Goal: Transaction & Acquisition: Purchase product/service

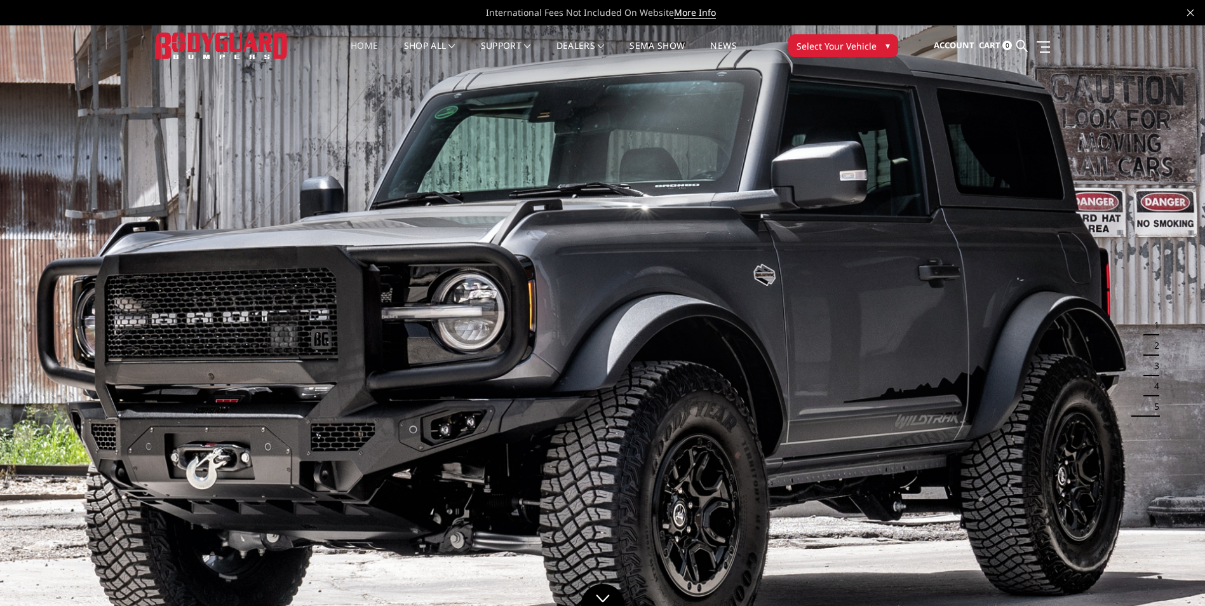
click at [858, 48] on span "Select Your Vehicle" at bounding box center [837, 45] width 80 height 13
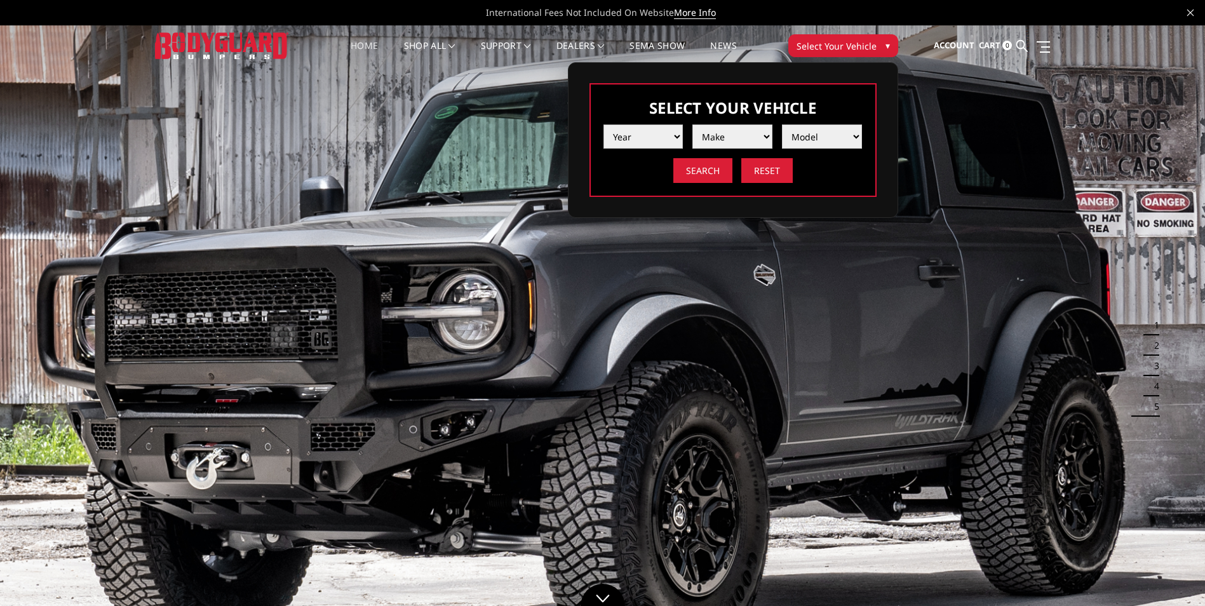
click at [670, 138] on select "Year 2025 2024 2023 2022 2021 2020 2019 2018 2017 2016 2015 2014 2013 2012 2011…" at bounding box center [644, 137] width 80 height 24
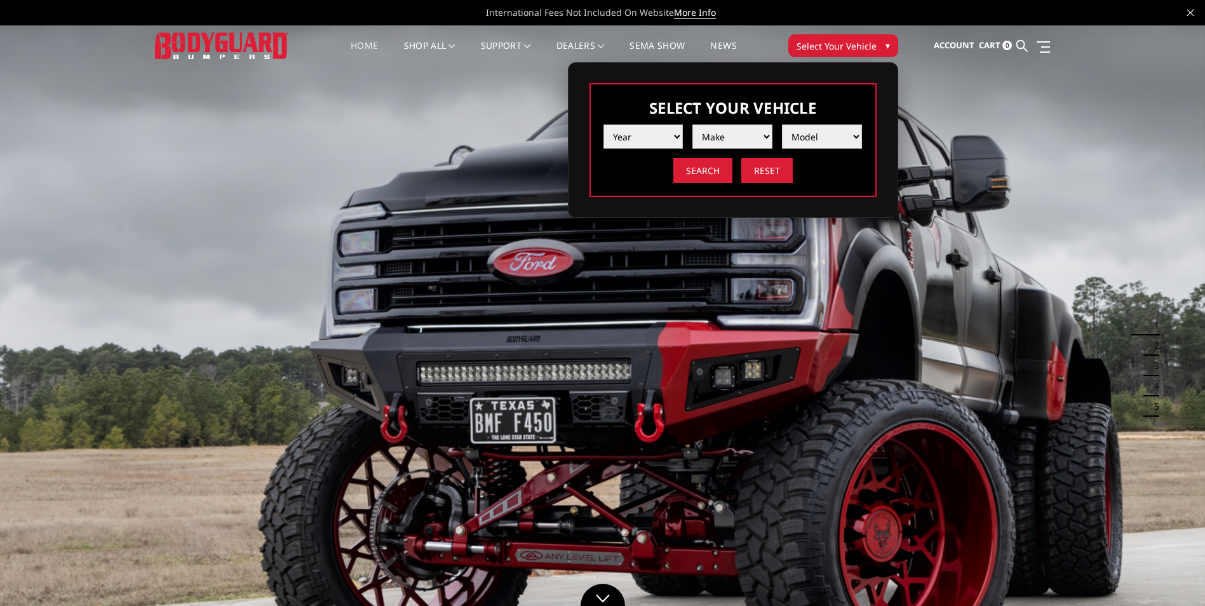
select select "yr_2024"
click at [604, 125] on select "Year 2025 2024 2023 2022 2021 2020 2019 2018 2017 2016 2015 2014 2013 2012 2011…" at bounding box center [644, 137] width 80 height 24
click at [736, 138] on select "Make Chevrolet Ford GMC Ram Toyota" at bounding box center [733, 137] width 80 height 24
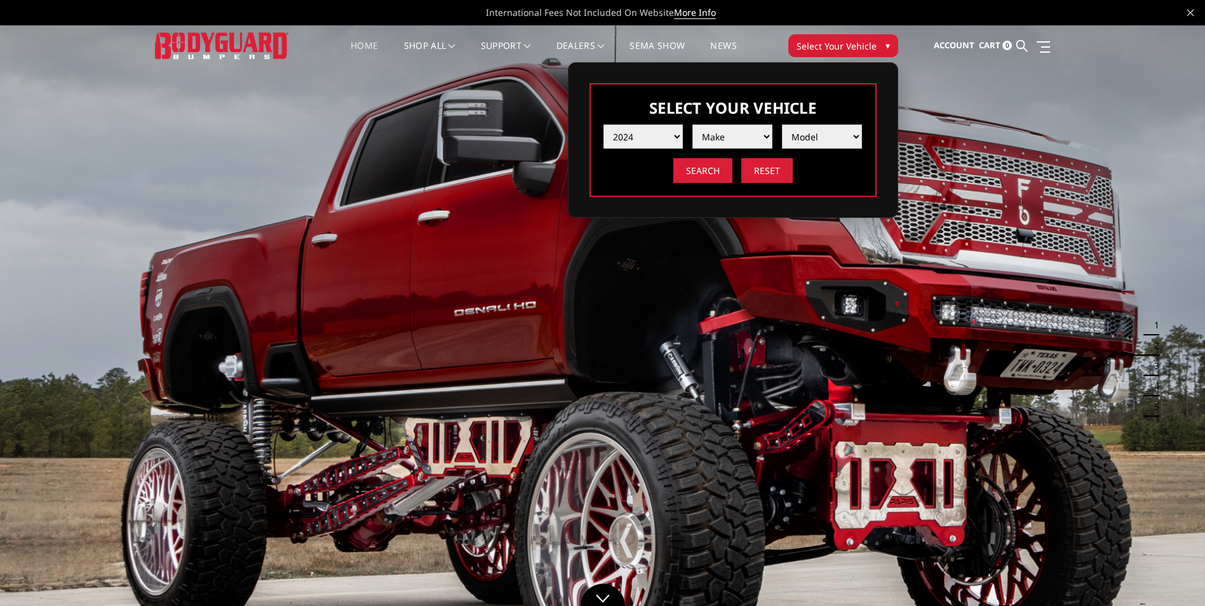
select select "mk_chevrolet"
click at [693, 125] on select "Make Chevrolet Ford GMC Ram Toyota" at bounding box center [733, 137] width 80 height 24
click at [831, 141] on select "Model Silverado 1500 Silverado 2500 / 3500 Silverado 4500 / 5500 / 6500" at bounding box center [822, 137] width 80 height 24
select select "md_silverado-1500"
click at [782, 125] on select "Model Silverado 1500 Silverado 2500 / 3500 Silverado 4500 / 5500 / 6500" at bounding box center [822, 137] width 80 height 24
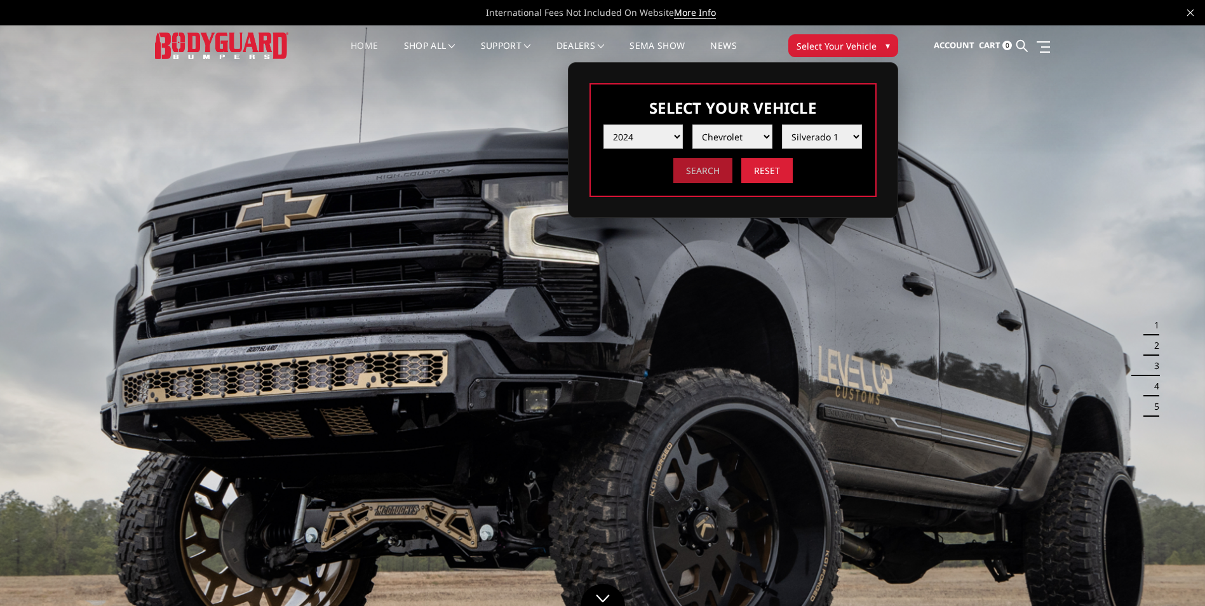
click at [714, 172] on input "Search" at bounding box center [703, 170] width 59 height 25
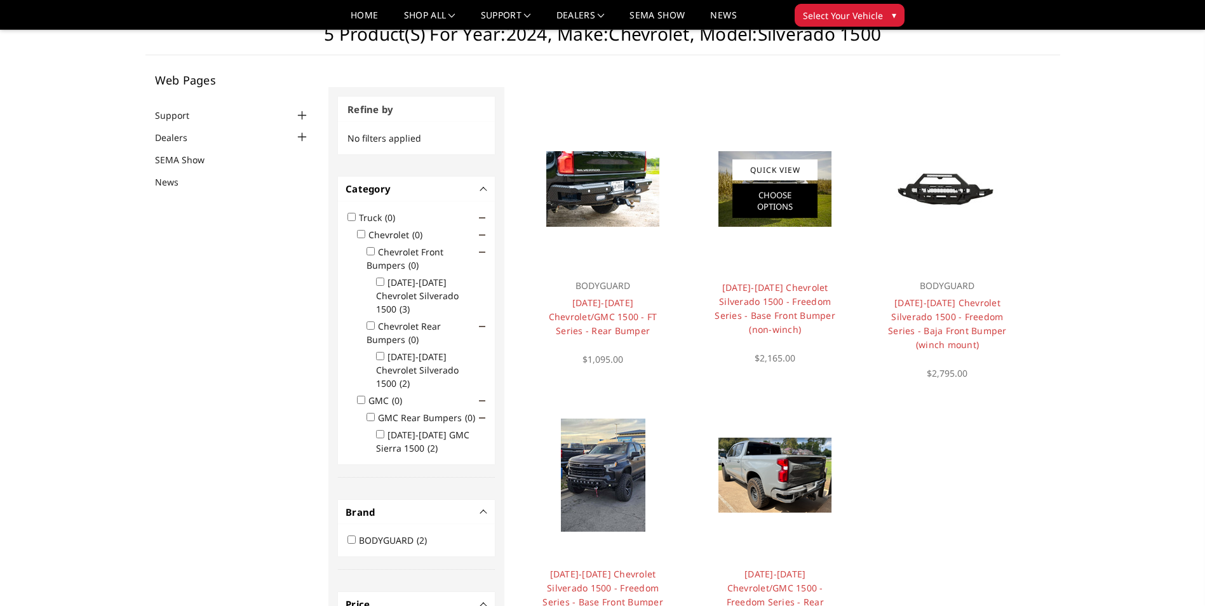
scroll to position [38, 0]
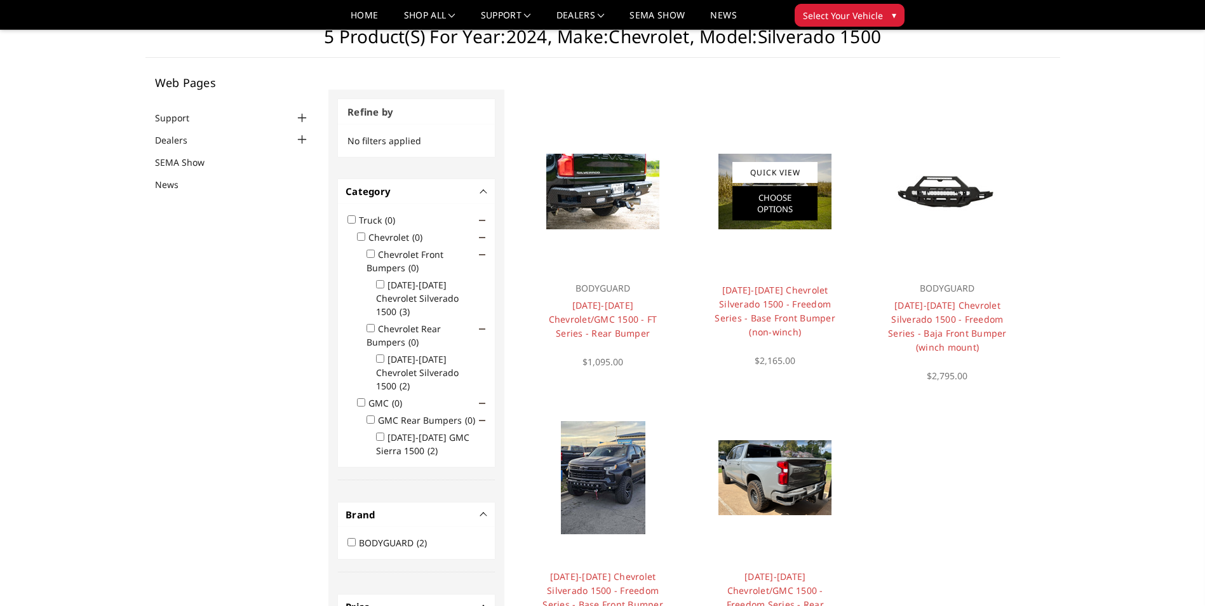
click at [789, 193] on link "Choose Options" at bounding box center [775, 203] width 85 height 34
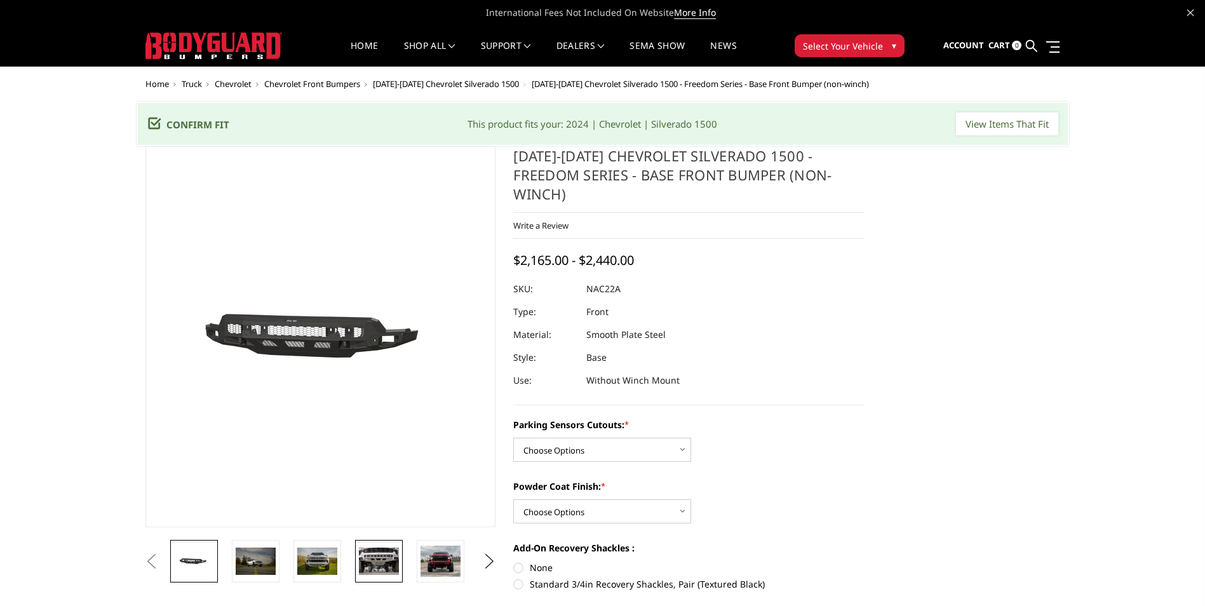
click at [390, 562] on img at bounding box center [379, 561] width 40 height 27
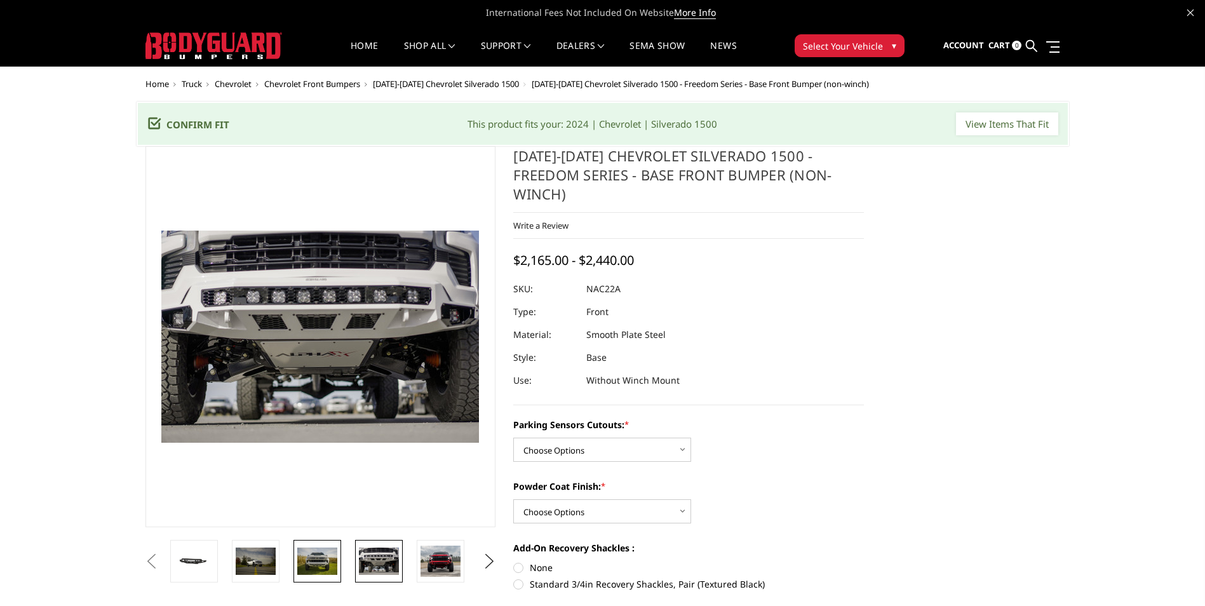
click at [318, 559] on img at bounding box center [317, 561] width 40 height 27
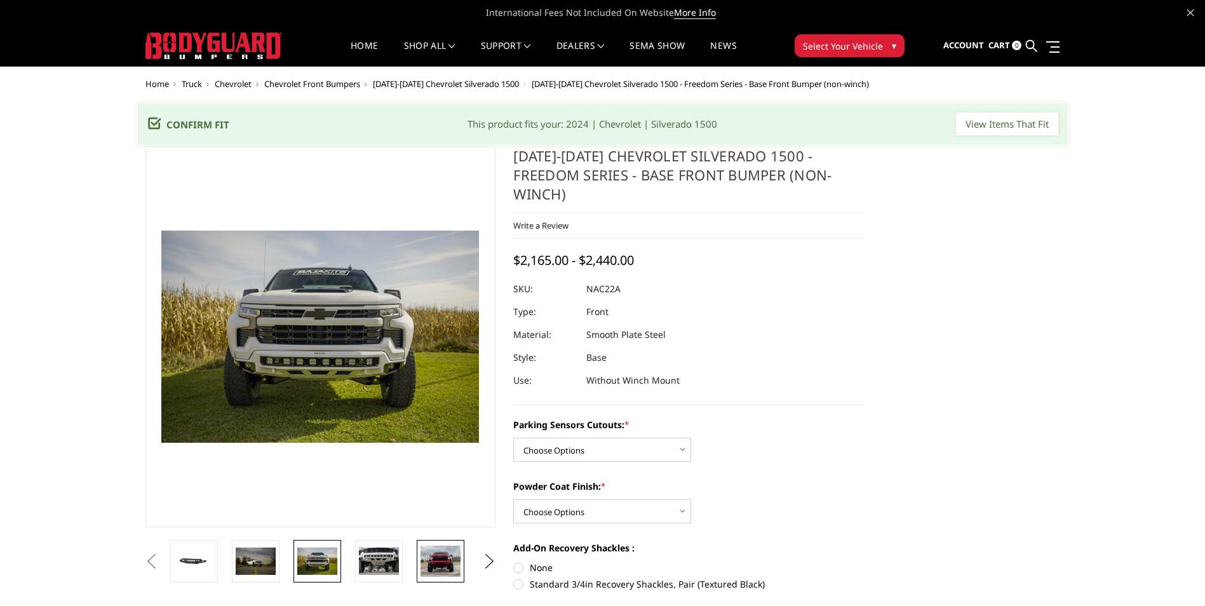
click at [442, 560] on img at bounding box center [441, 562] width 40 height 32
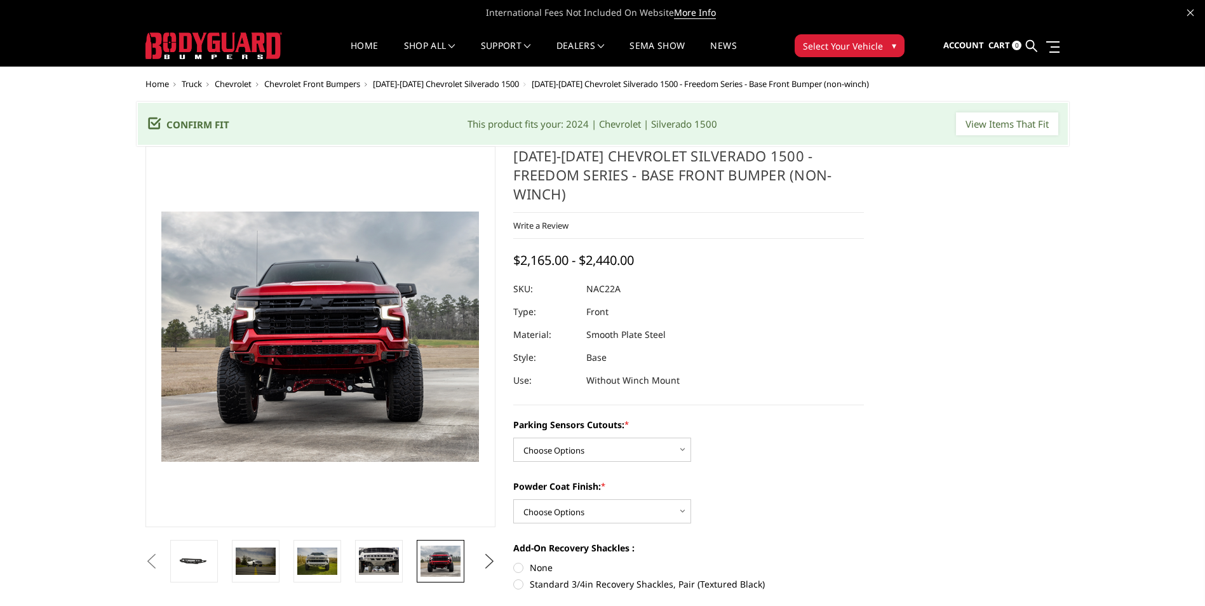
click at [491, 564] on button "Next" at bounding box center [489, 561] width 19 height 19
click at [437, 564] on img at bounding box center [441, 561] width 40 height 25
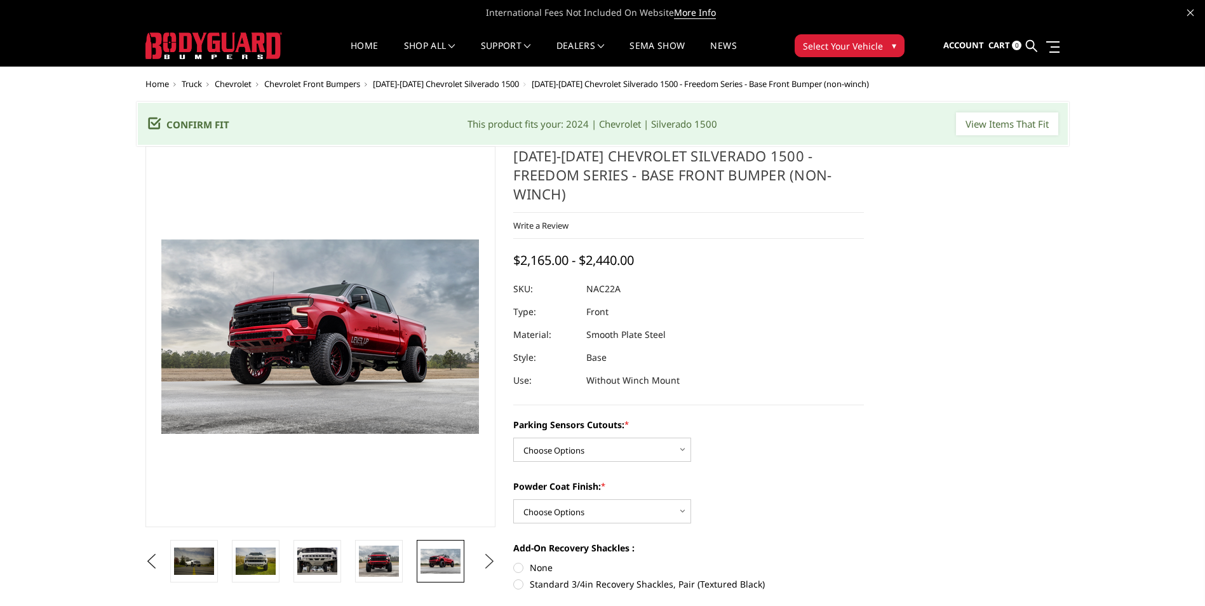
click at [493, 567] on button "Next" at bounding box center [489, 561] width 19 height 19
click at [451, 560] on img at bounding box center [441, 561] width 40 height 24
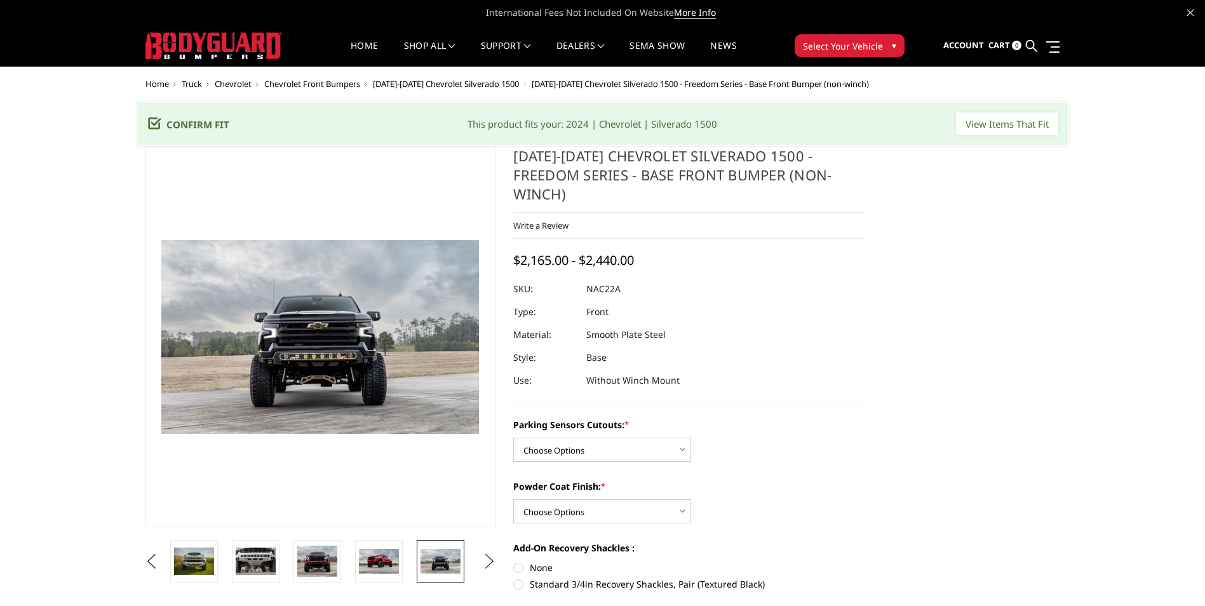
click at [493, 559] on button "Next" at bounding box center [489, 561] width 19 height 19
click at [450, 566] on img at bounding box center [441, 561] width 40 height 27
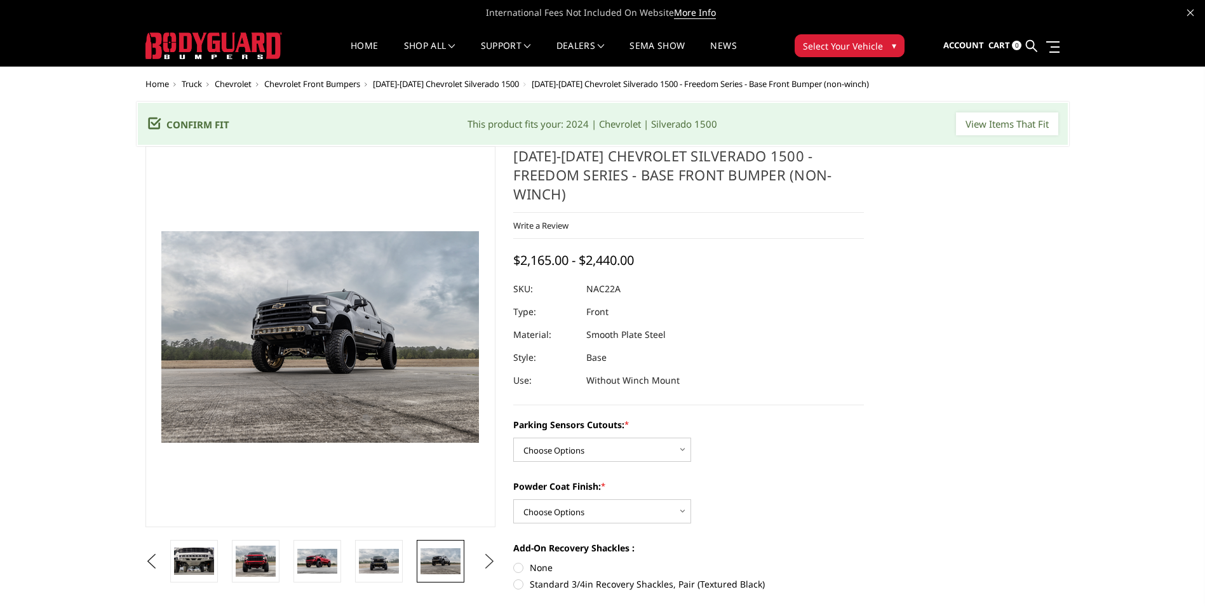
click at [494, 562] on button "Next" at bounding box center [489, 561] width 19 height 19
click at [451, 562] on img at bounding box center [441, 561] width 40 height 25
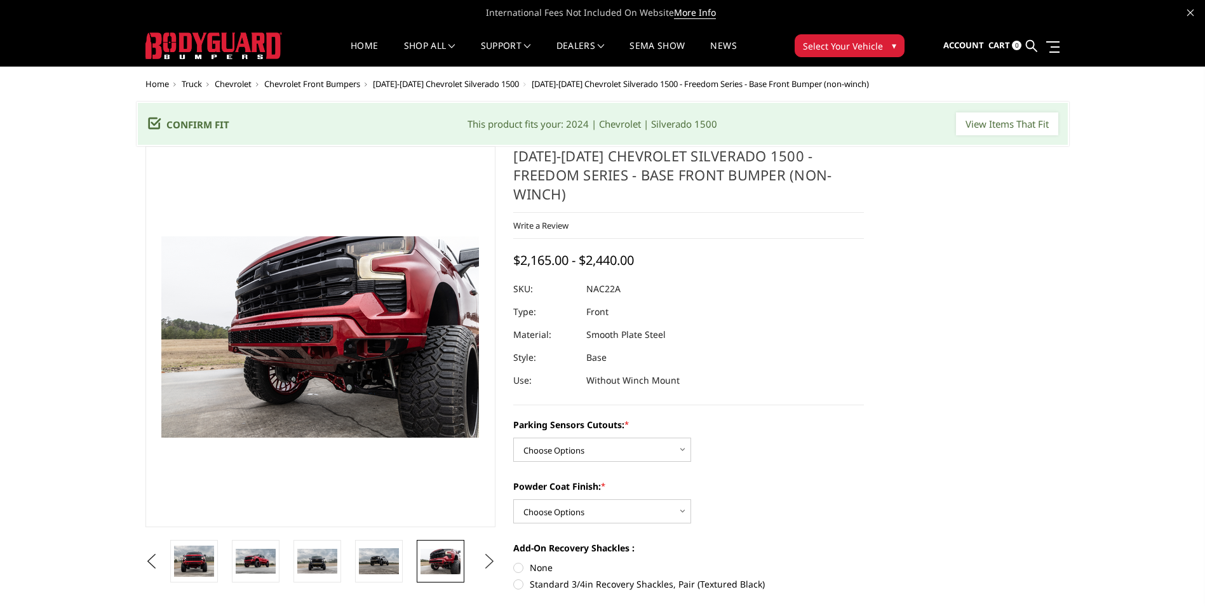
click at [488, 566] on button "Next" at bounding box center [489, 561] width 19 height 19
click at [438, 559] on img at bounding box center [441, 561] width 40 height 27
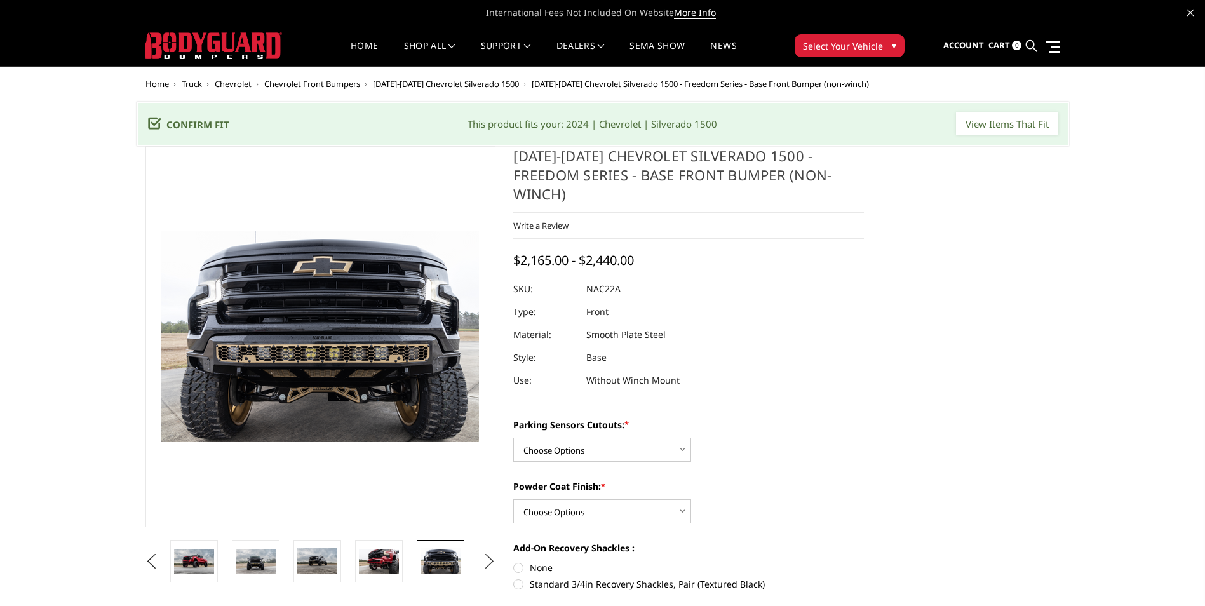
click at [484, 564] on button "Next" at bounding box center [489, 561] width 19 height 19
click at [454, 562] on img at bounding box center [441, 561] width 40 height 27
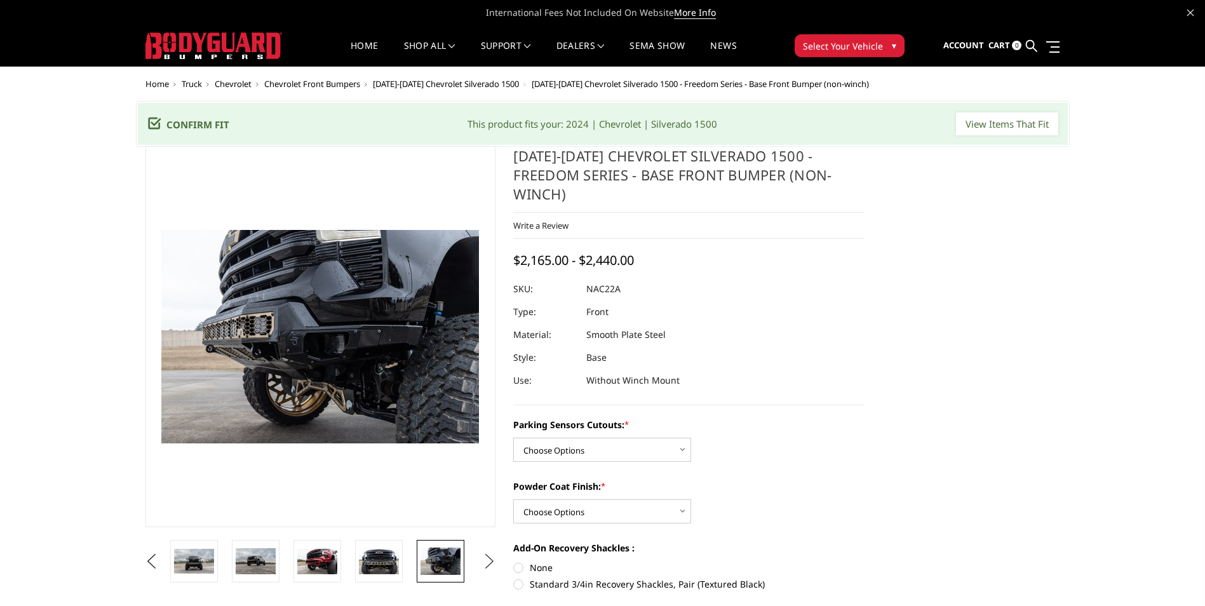
click at [499, 563] on button "Next" at bounding box center [489, 561] width 19 height 19
click at [456, 561] on img at bounding box center [441, 561] width 40 height 27
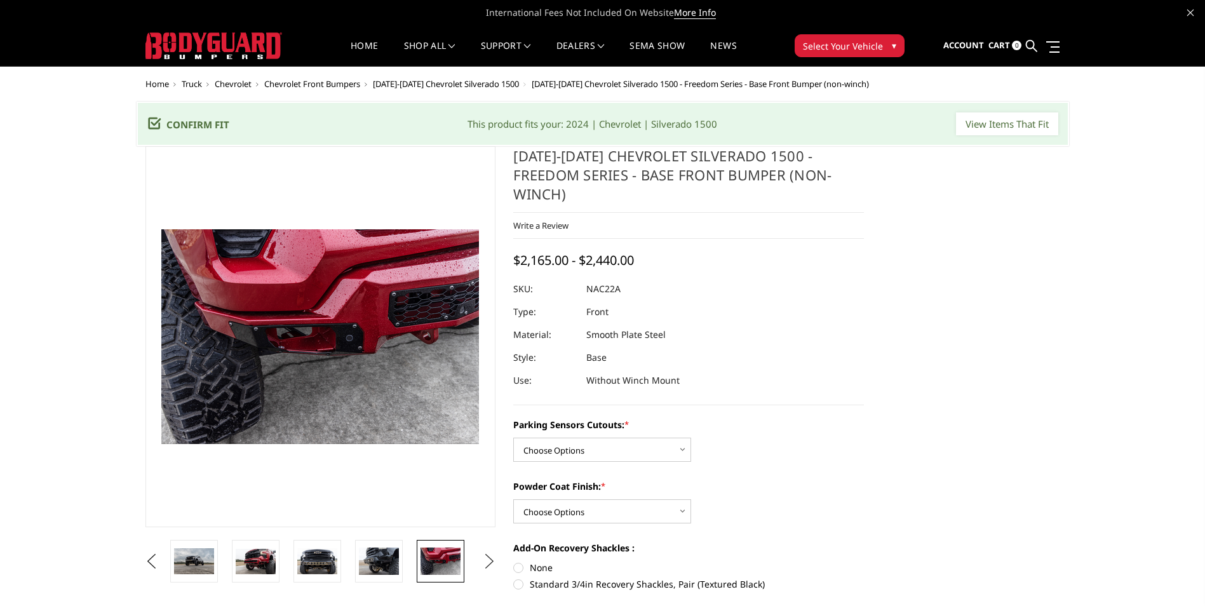
click at [488, 567] on button "Next" at bounding box center [489, 561] width 19 height 19
click at [489, 568] on button "Next" at bounding box center [489, 561] width 19 height 19
drag, startPoint x: 515, startPoint y: 159, endPoint x: 711, endPoint y: 200, distance: 200.6
click at [711, 200] on div "2022-2025 Chevrolet Silverado 1500 - Freedom Series - Base Front Bumper (non-wi…" at bounding box center [688, 275] width 351 height 259
drag, startPoint x: 516, startPoint y: 160, endPoint x: 696, endPoint y: 164, distance: 180.5
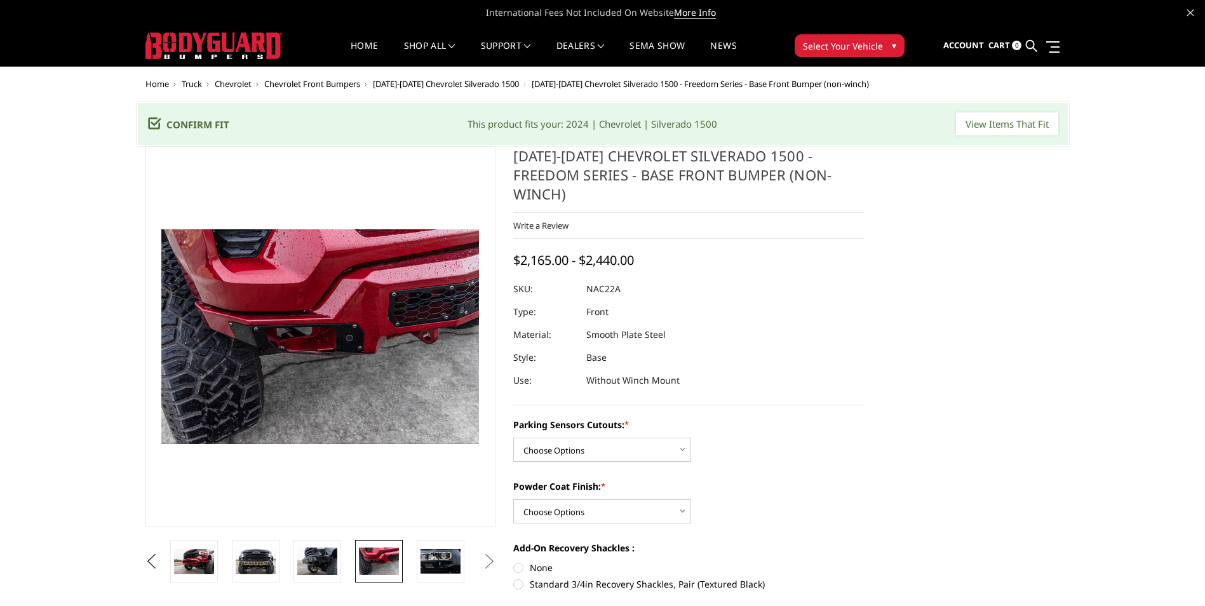
click at [696, 164] on h1 "[DATE]-[DATE] Chevrolet Silverado 1500 - Freedom Series - Base Front Bumper (no…" at bounding box center [688, 179] width 351 height 67
click at [771, 278] on div at bounding box center [688, 289] width 351 height 23
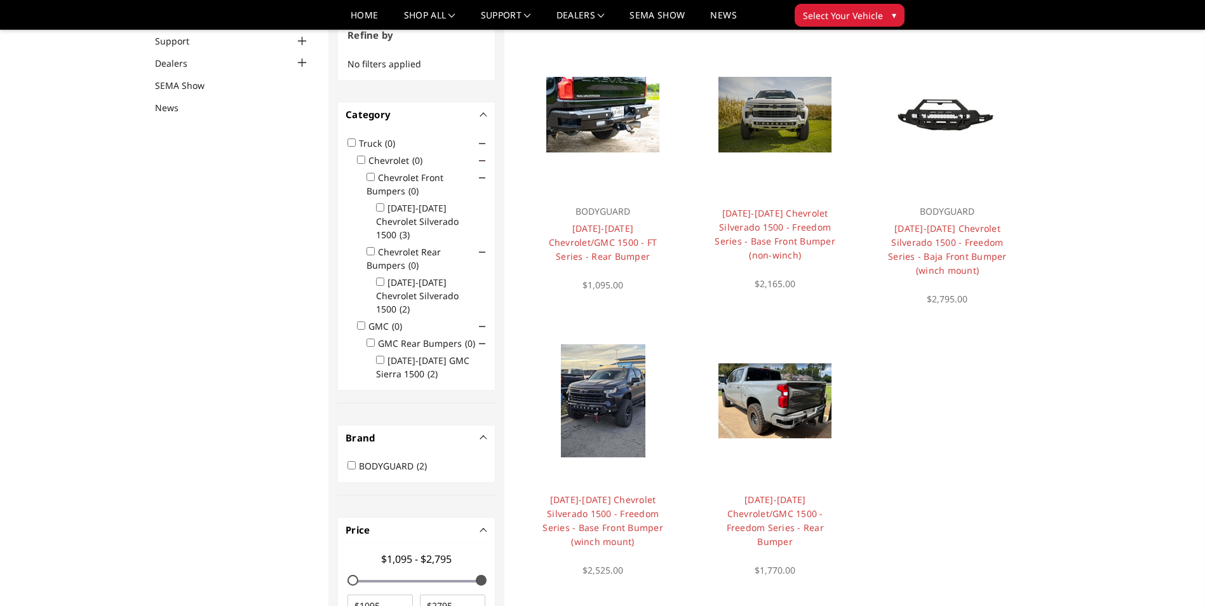
scroll to position [38, 0]
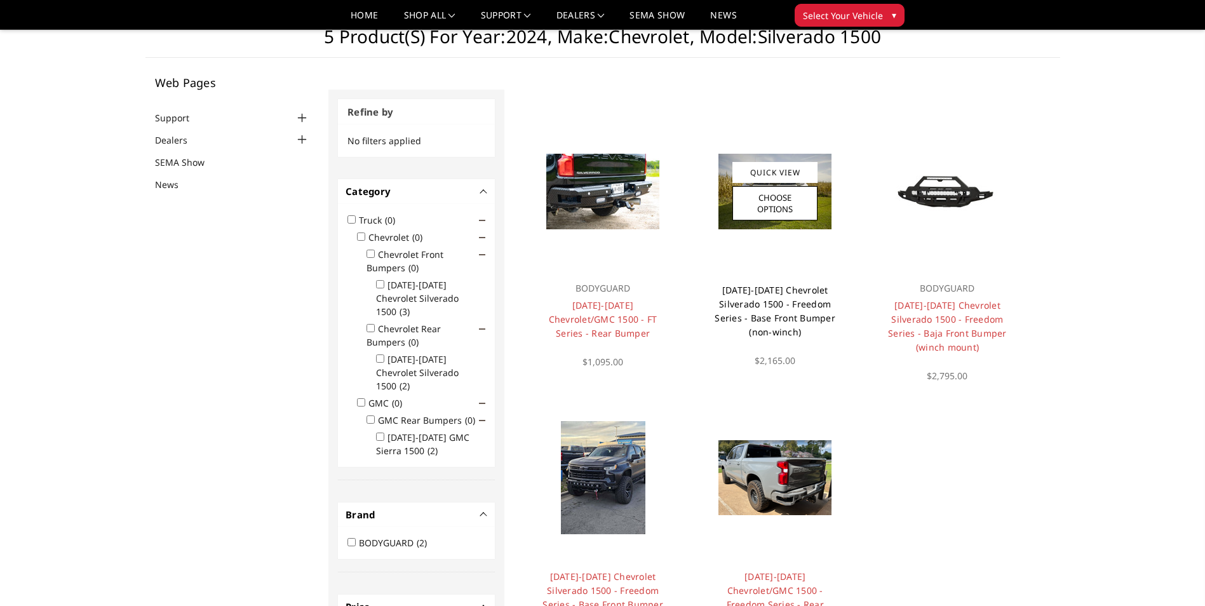
click at [782, 299] on link "[DATE]-[DATE] Chevrolet Silverado 1500 - Freedom Series - Base Front Bumper (no…" at bounding box center [775, 311] width 121 height 54
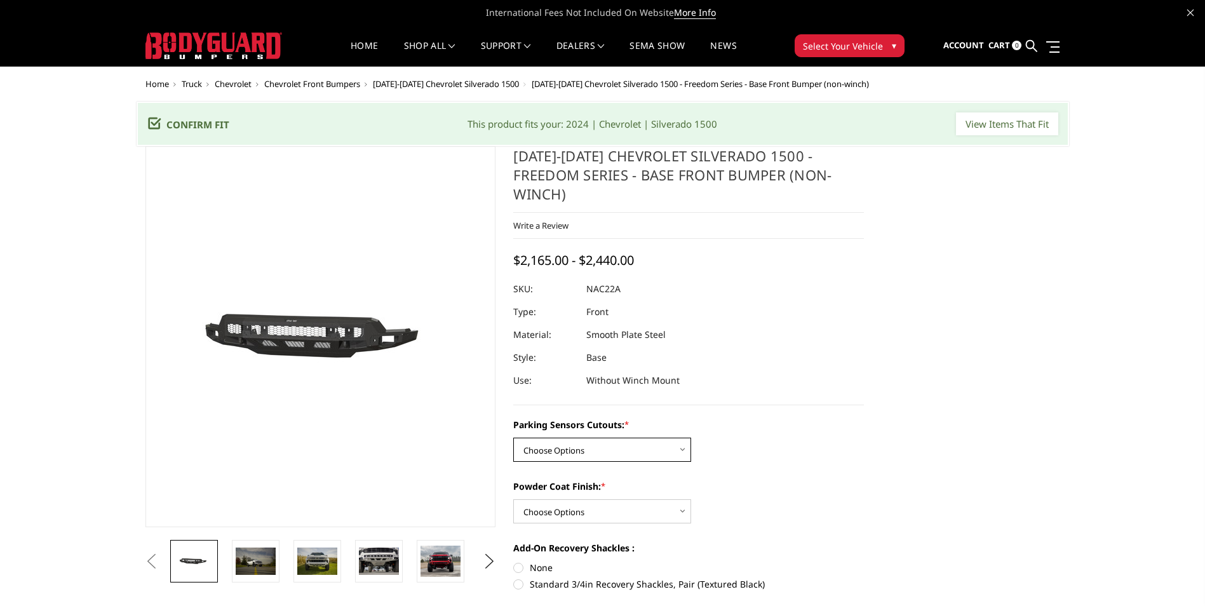
click at [627, 438] on select "Choose Options Yes - I have parking sensors No - I do NOT have parking sensors" at bounding box center [602, 450] width 178 height 24
select select "4361"
click at [513, 438] on select "Choose Options Yes - I have parking sensors No - I do NOT have parking sensors" at bounding box center [602, 450] width 178 height 24
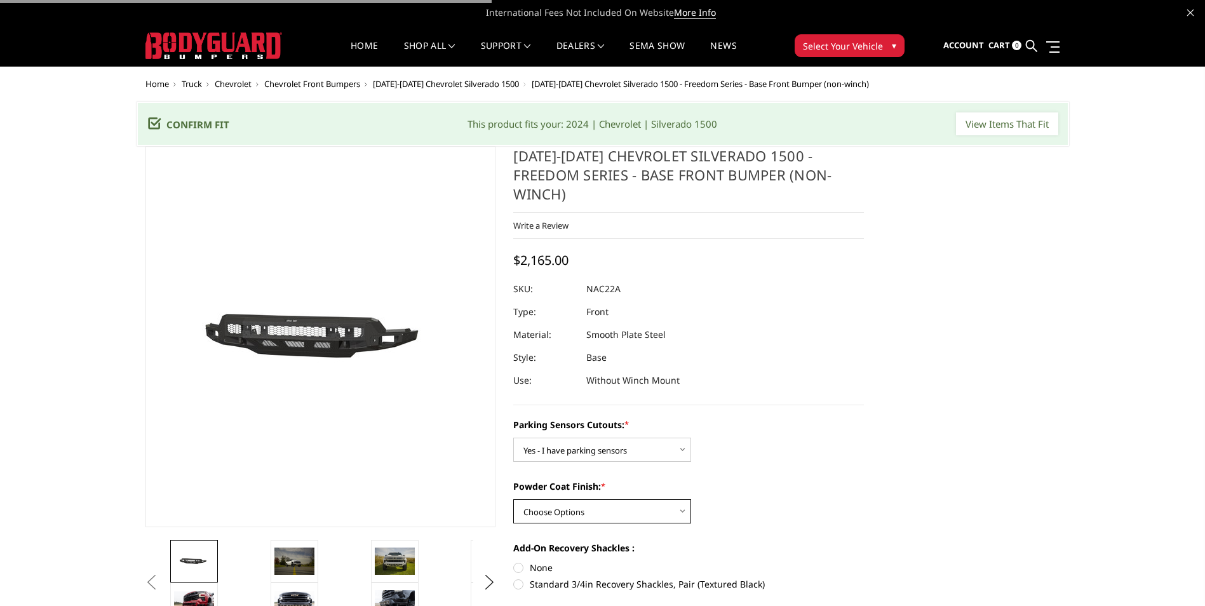
click at [639, 499] on select "Choose Options Bare Metal Textured Black Powder Coat" at bounding box center [602, 511] width 178 height 24
click at [513, 499] on select "Choose Options Bare Metal Textured Black Powder Coat" at bounding box center [602, 511] width 178 height 24
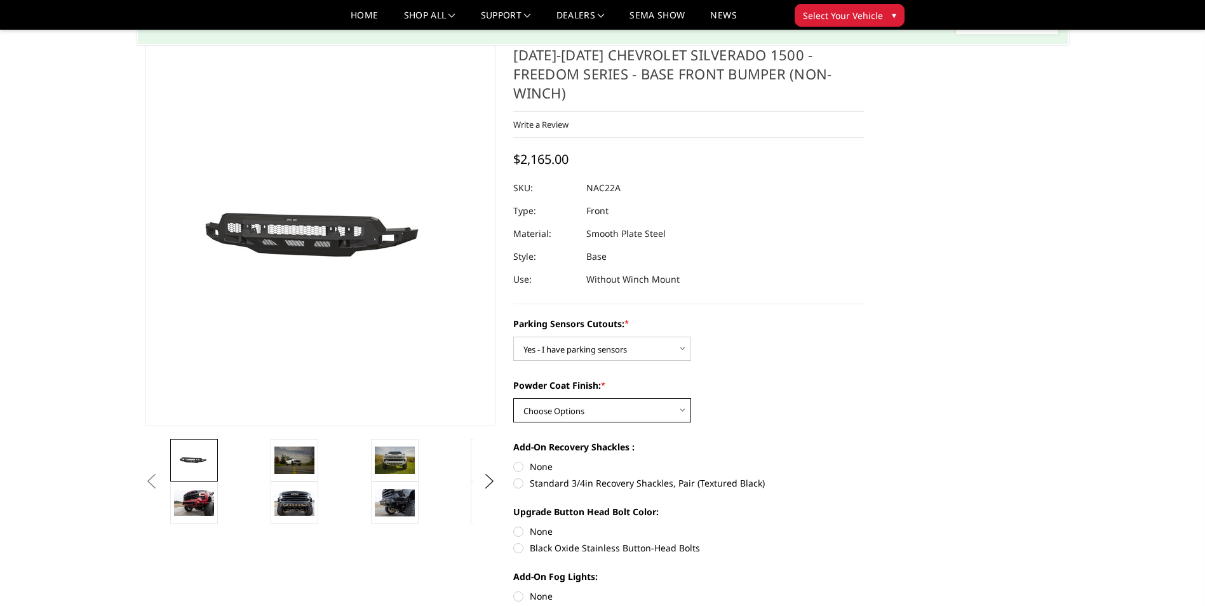
click at [596, 398] on select "Choose Options Bare Metal Textured Black Powder Coat" at bounding box center [602, 410] width 178 height 24
select select "4370"
click at [513, 398] on select "Choose Options Bare Metal Textured Black Powder Coat" at bounding box center [602, 410] width 178 height 24
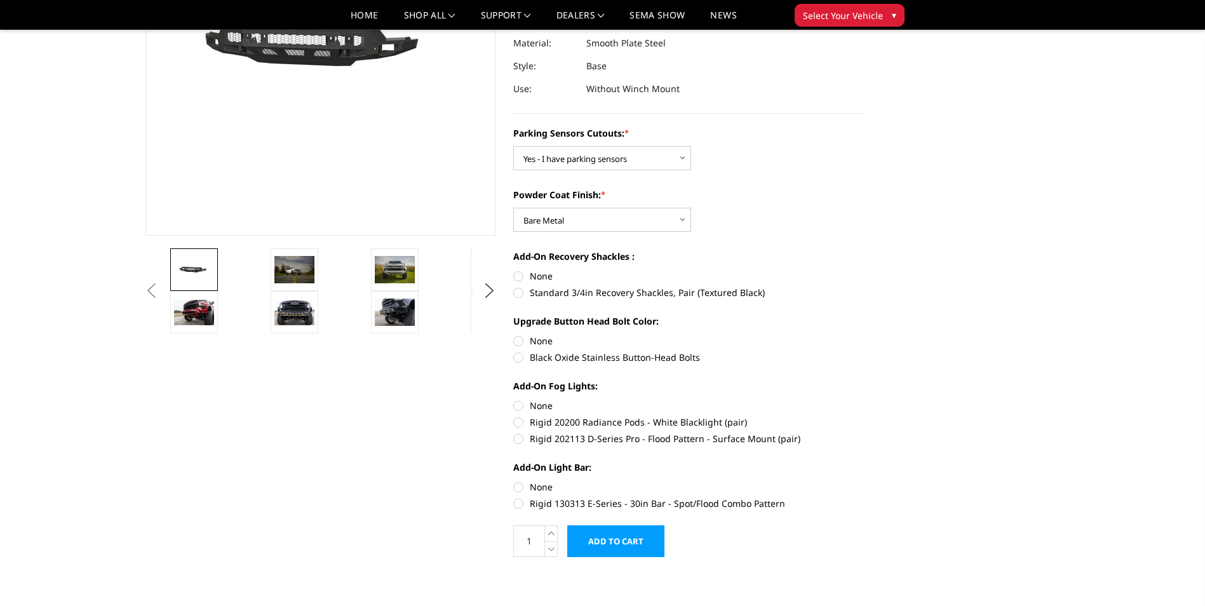
click at [733, 286] on label "Standard 3/4in Recovery Shackles, Pair (Textured Black)" at bounding box center [688, 292] width 351 height 13
click at [864, 270] on input "Standard 3/4in Recovery Shackles, Pair (Textured Black)" at bounding box center [864, 269] width 1 height 1
radio input "true"
click at [190, 318] on img at bounding box center [194, 312] width 40 height 25
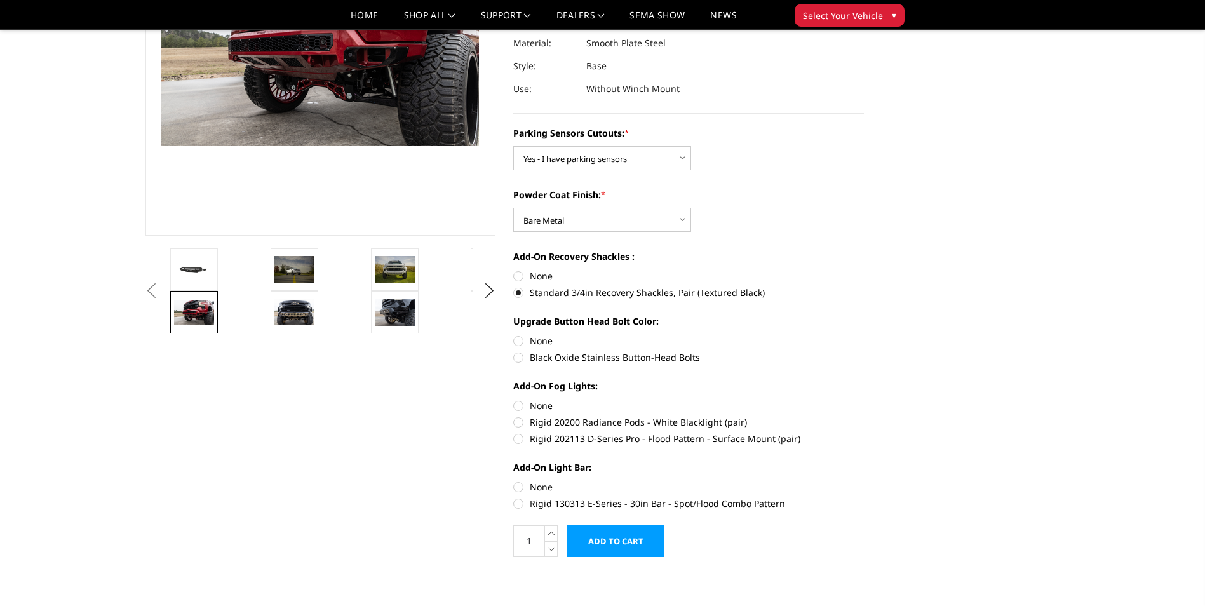
scroll to position [229, 0]
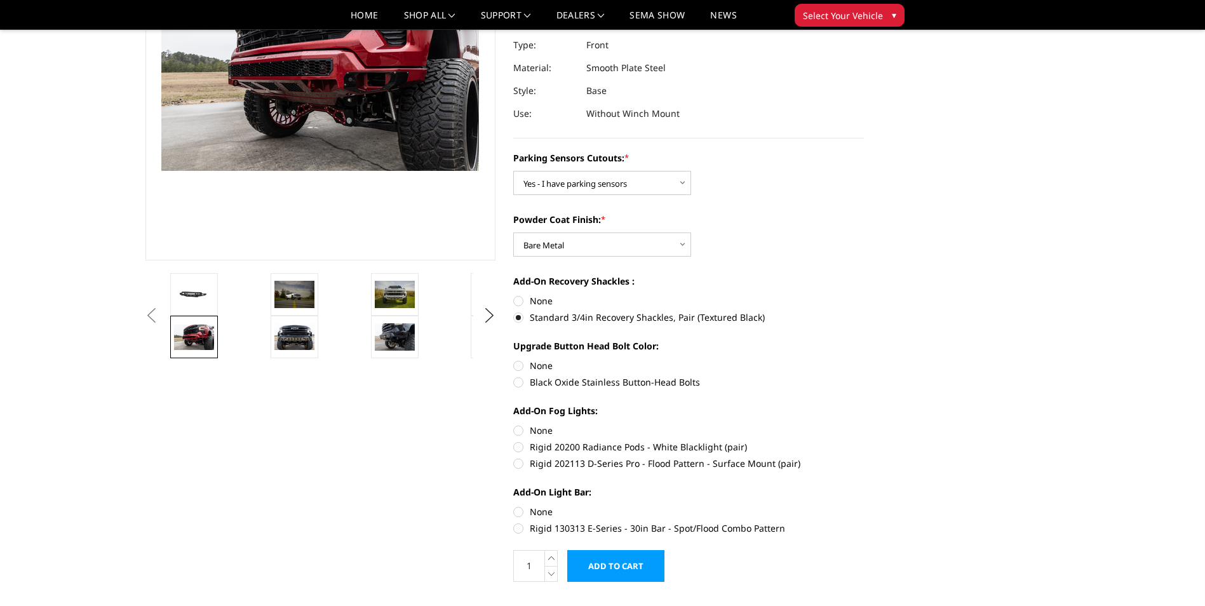
click at [592, 376] on label "Black Oxide Stainless Button-Head Bolts" at bounding box center [688, 382] width 351 height 13
click at [864, 360] on input "Black Oxide Stainless Button-Head Bolts" at bounding box center [864, 359] width 1 height 1
radio input "true"
click at [588, 457] on label "Rigid 202113 D-Series Pro - Flood Pattern - Surface Mount (pair)" at bounding box center [688, 463] width 351 height 13
click at [864, 441] on input "Rigid 202113 D-Series Pro - Flood Pattern - Surface Mount (pair)" at bounding box center [864, 440] width 1 height 1
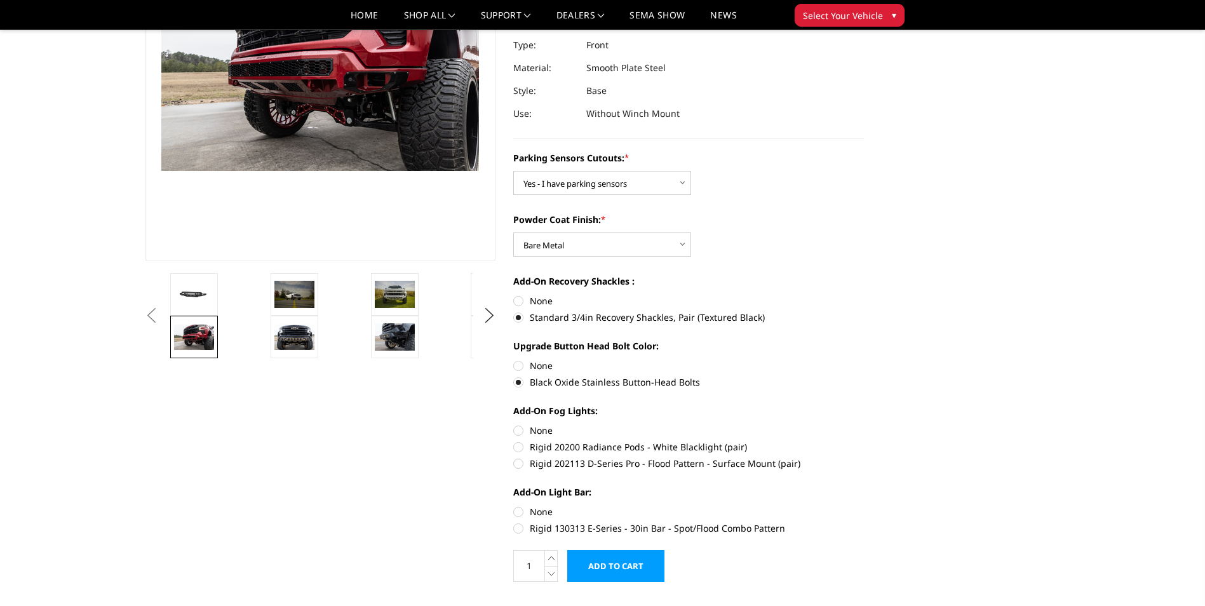
radio input "true"
click at [700, 522] on label "Rigid 130313 E-Series - 30in Bar - Spot/Flood Combo Pattern" at bounding box center [688, 528] width 351 height 13
click at [864, 506] on input "Rigid 130313 E-Series - 30in Bar - Spot/Flood Combo Pattern" at bounding box center [864, 505] width 1 height 1
radio input "true"
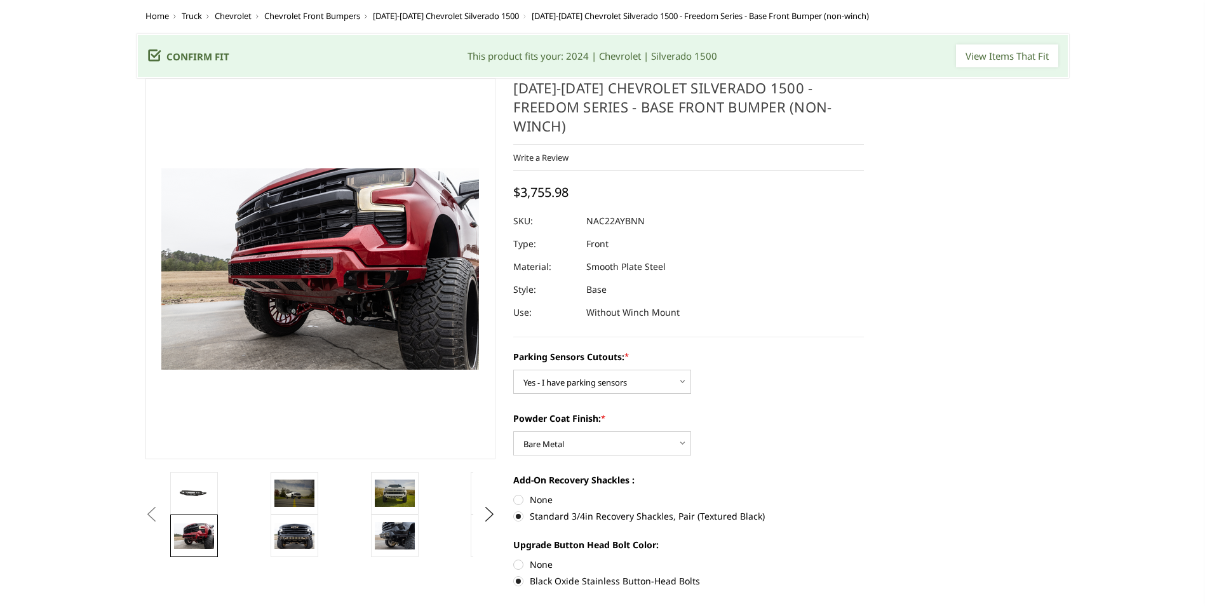
scroll to position [0, 0]
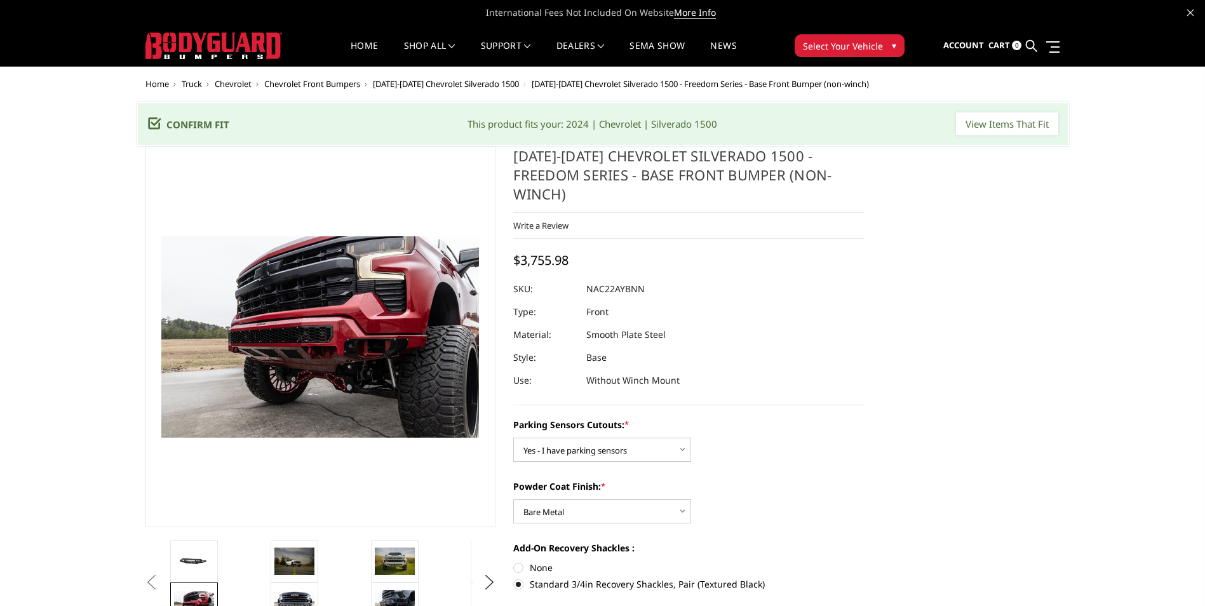
drag, startPoint x: 514, startPoint y: 162, endPoint x: 807, endPoint y: 184, distance: 293.8
click at [807, 184] on h1 "[DATE]-[DATE] Chevrolet Silverado 1500 - Freedom Series - Base Front Bumper (no…" at bounding box center [688, 179] width 351 height 67
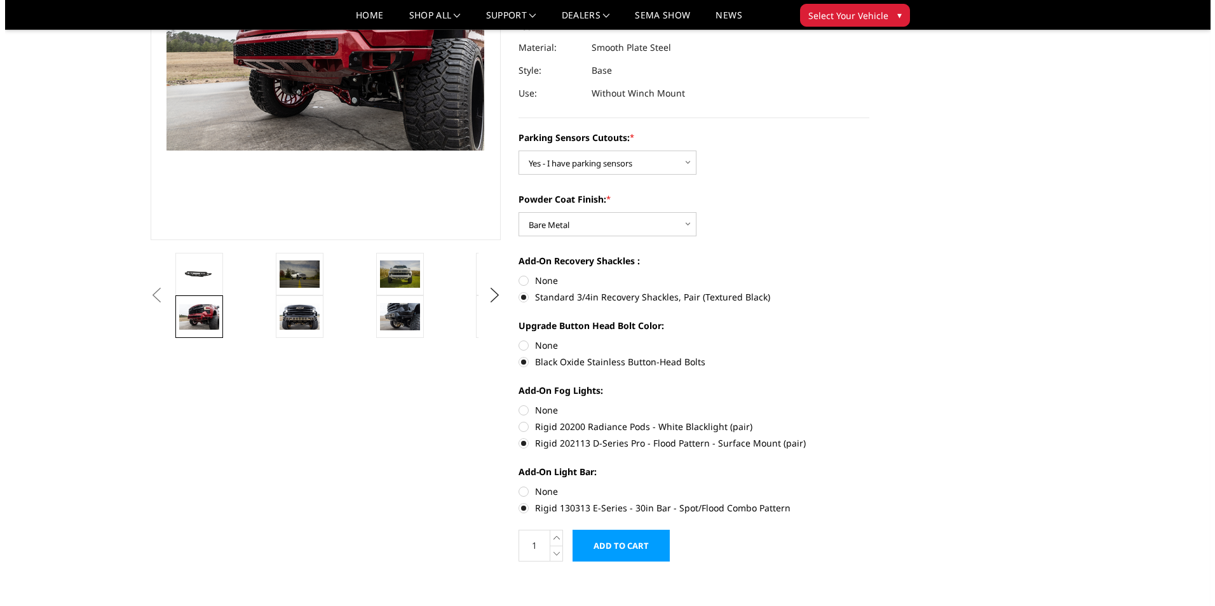
scroll to position [318, 0]
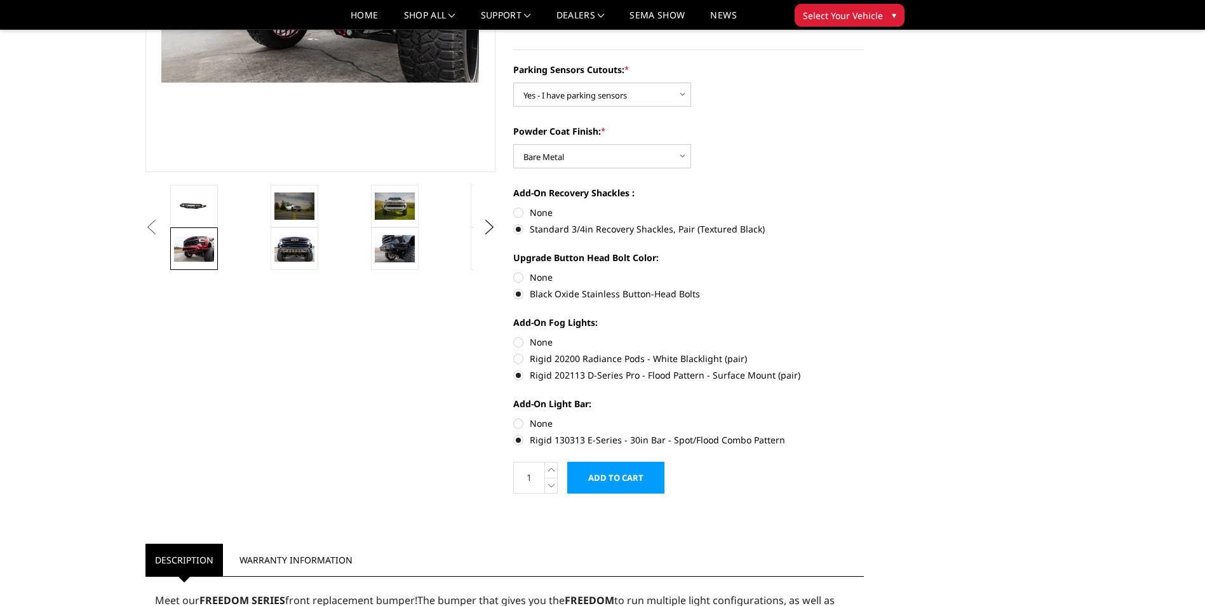
click at [649, 462] on input "Add to Cart" at bounding box center [615, 478] width 97 height 32
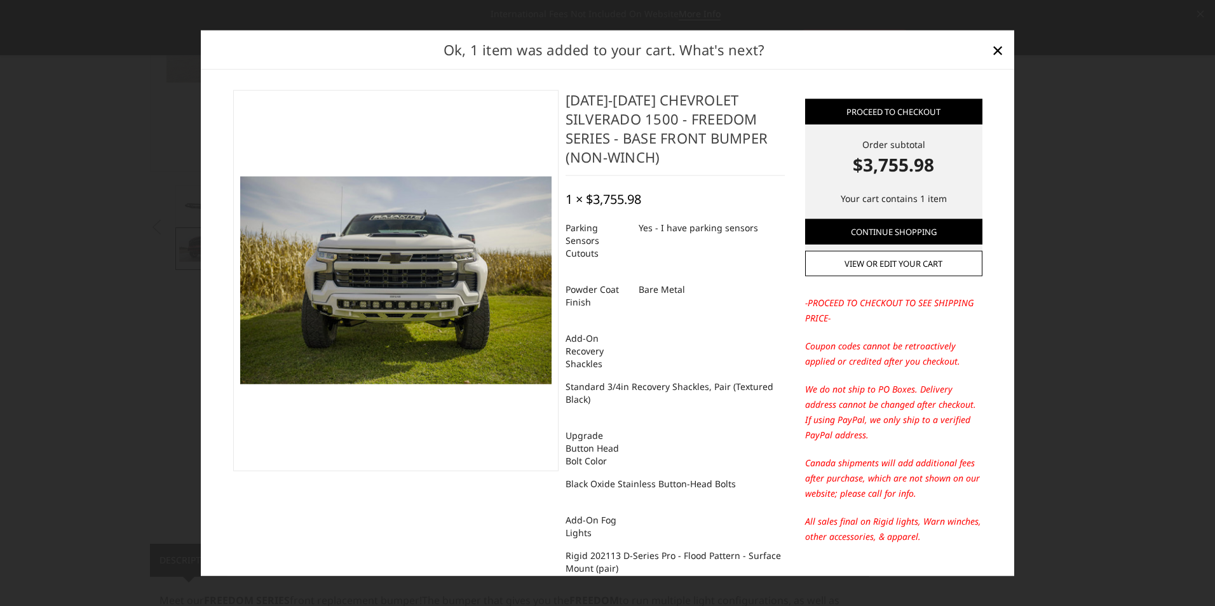
drag, startPoint x: 560, startPoint y: 100, endPoint x: 638, endPoint y: 128, distance: 82.6
click at [638, 128] on h4 "[DATE]-[DATE] Chevrolet Silverado 1500 - Freedom Series - Base Front Bumper (no…" at bounding box center [675, 133] width 219 height 86
drag, startPoint x: 764, startPoint y: 139, endPoint x: 631, endPoint y: 140, distance: 133.4
click at [631, 140] on h4 "2022-2025 Chevrolet Silverado 1500 - Freedom Series - Base Front Bumper (non-wi…" at bounding box center [675, 133] width 219 height 86
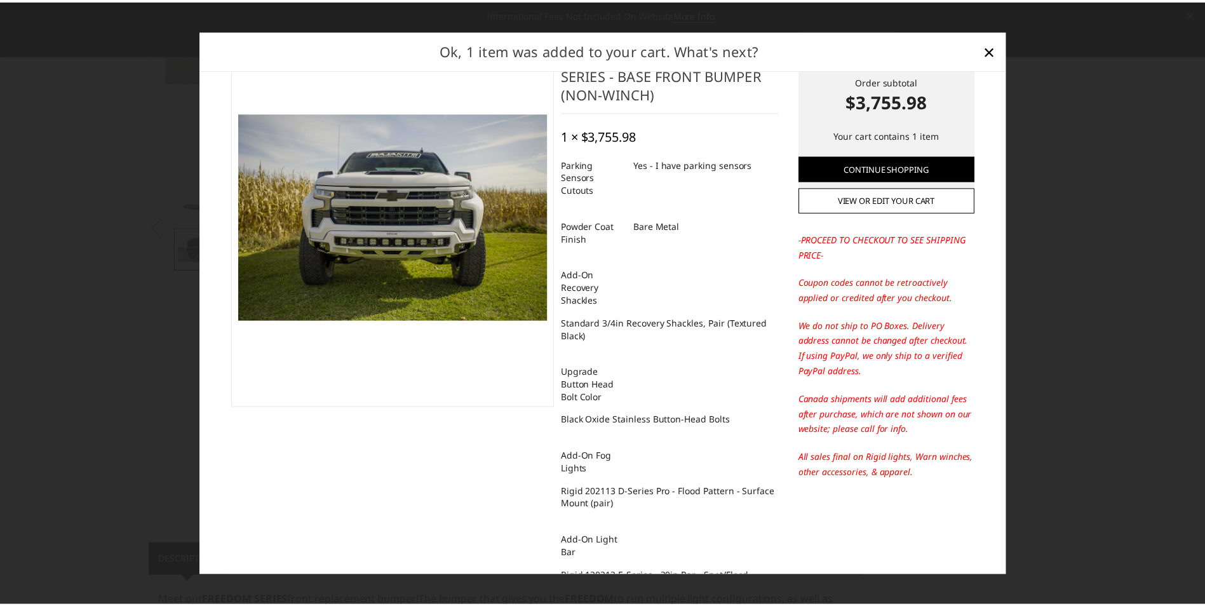
scroll to position [0, 0]
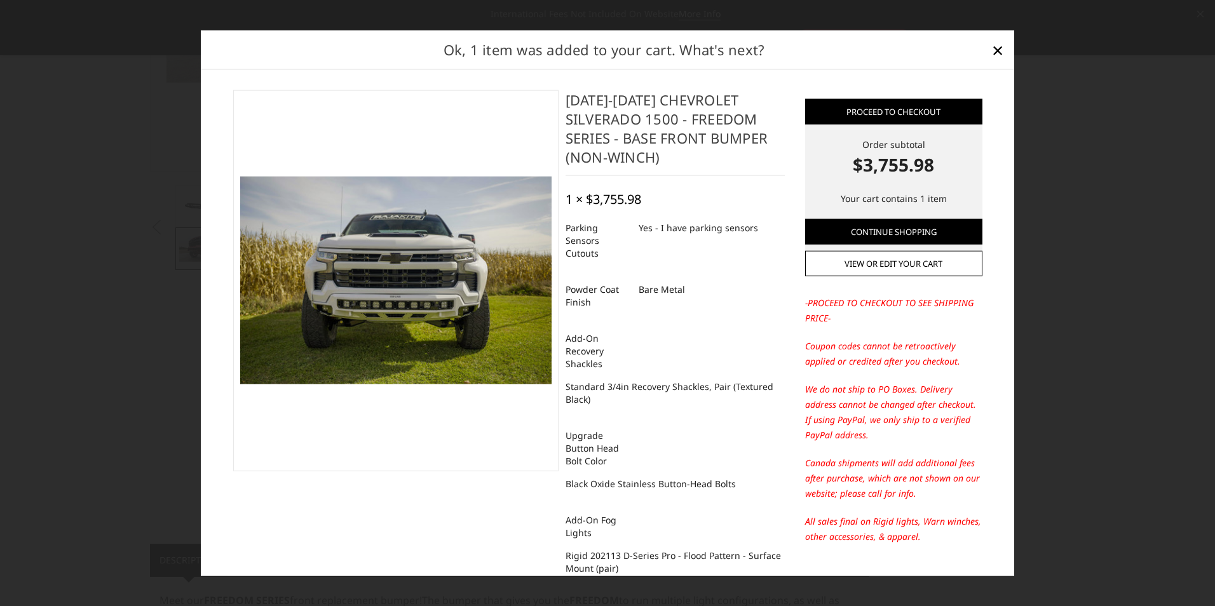
drag, startPoint x: 564, startPoint y: 102, endPoint x: 640, endPoint y: 137, distance: 83.9
click at [640, 137] on h4 "[DATE]-[DATE] Chevrolet Silverado 1500 - Freedom Series - Base Front Bumper (no…" at bounding box center [675, 133] width 219 height 86
drag, startPoint x: 560, startPoint y: 104, endPoint x: 656, endPoint y: 137, distance: 101.7
click at [656, 137] on h4 "[DATE]-[DATE] Chevrolet Silverado 1500 - Freedom Series - Base Front Bumper (no…" at bounding box center [675, 133] width 219 height 86
click at [1000, 50] on span "×" at bounding box center [997, 49] width 11 height 27
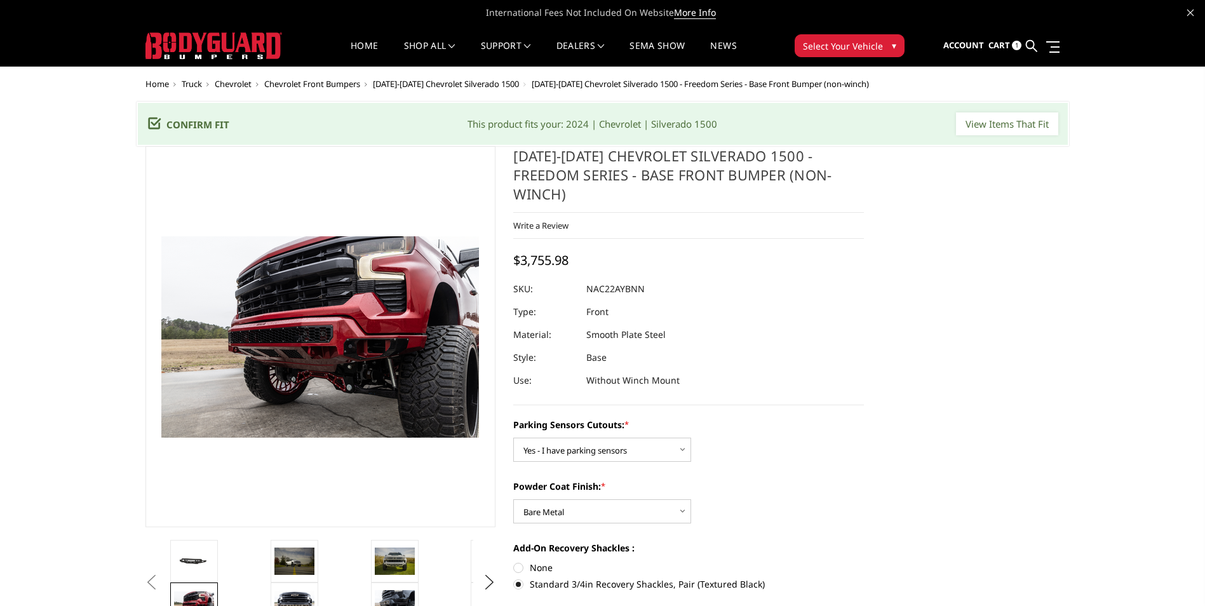
drag, startPoint x: 815, startPoint y: 177, endPoint x: 522, endPoint y: 161, distance: 293.4
click at [520, 165] on h1 "[DATE]-[DATE] Chevrolet Silverado 1500 - Freedom Series - Base Front Bumper (no…" at bounding box center [688, 179] width 351 height 67
click at [1013, 43] on span "1" at bounding box center [1017, 46] width 10 height 10
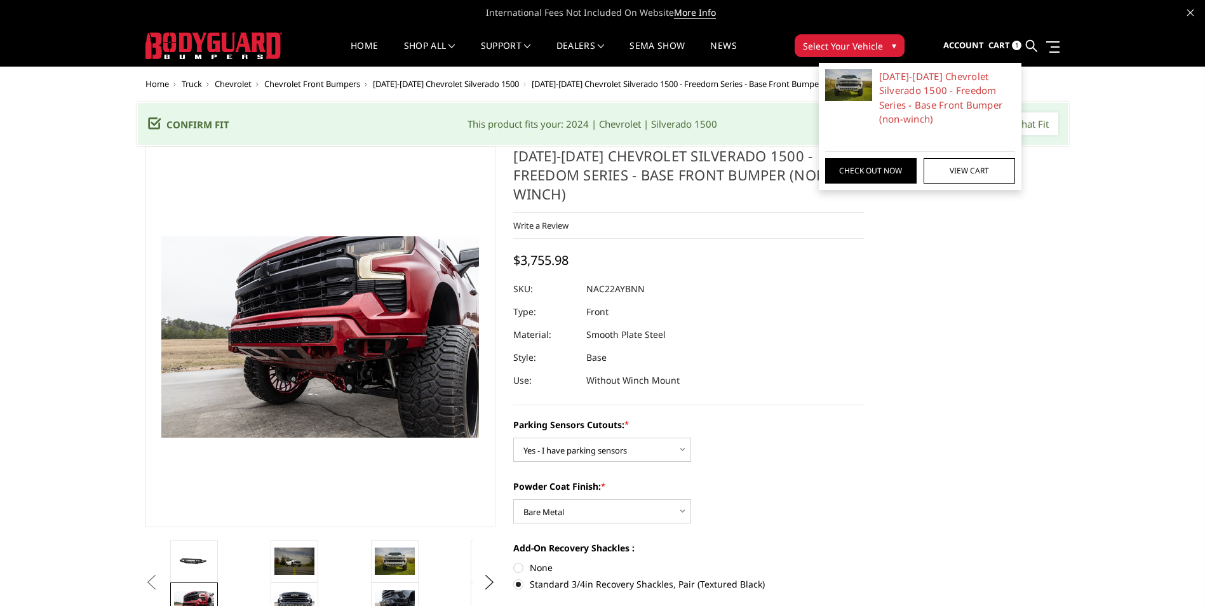
click at [1017, 43] on span "1" at bounding box center [1017, 46] width 10 height 10
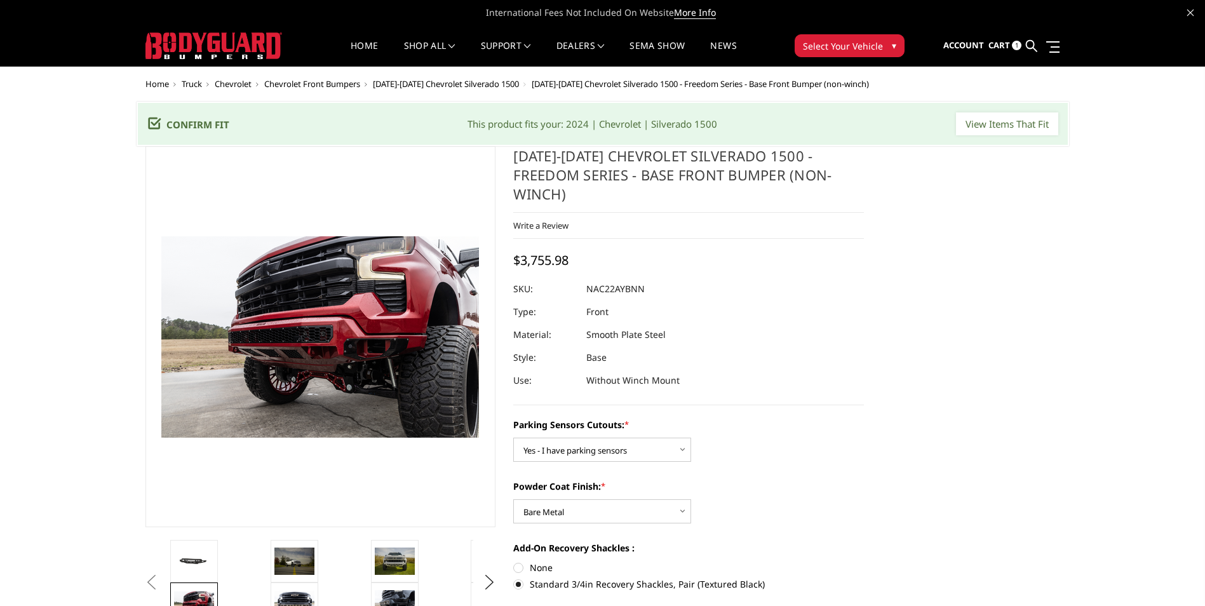
drag, startPoint x: 587, startPoint y: 271, endPoint x: 652, endPoint y: 269, distance: 64.9
click at [652, 278] on dl "SKU: NAC22AYBNN UPC: Type: Front Material: Smooth Plate Steel Style: Base Use: …" at bounding box center [688, 335] width 351 height 114
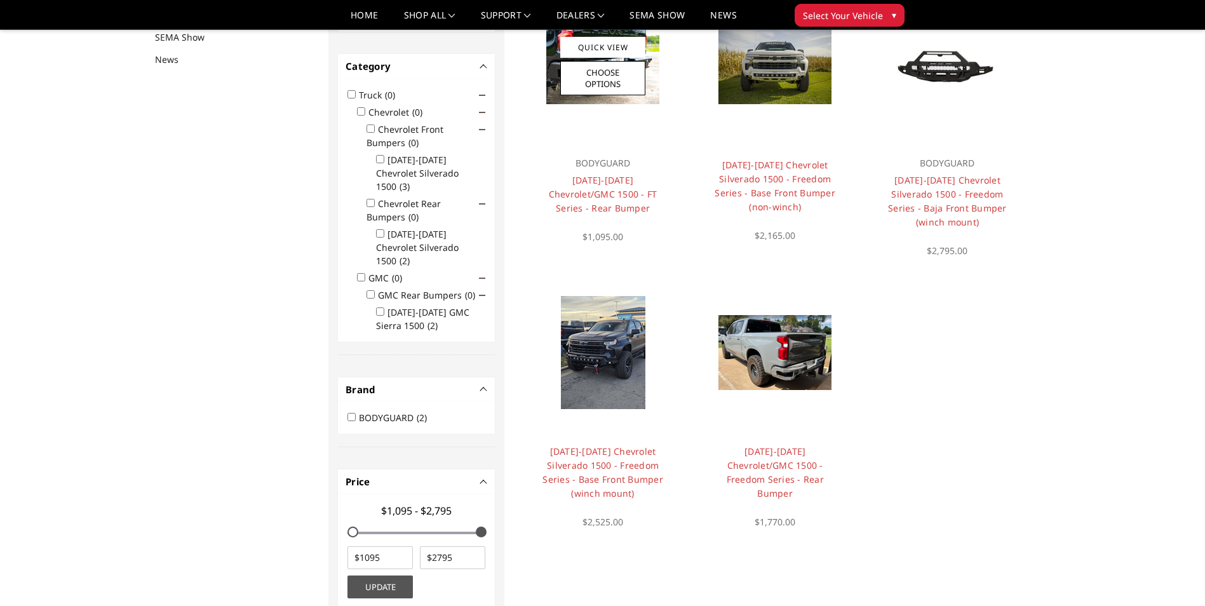
scroll to position [165, 0]
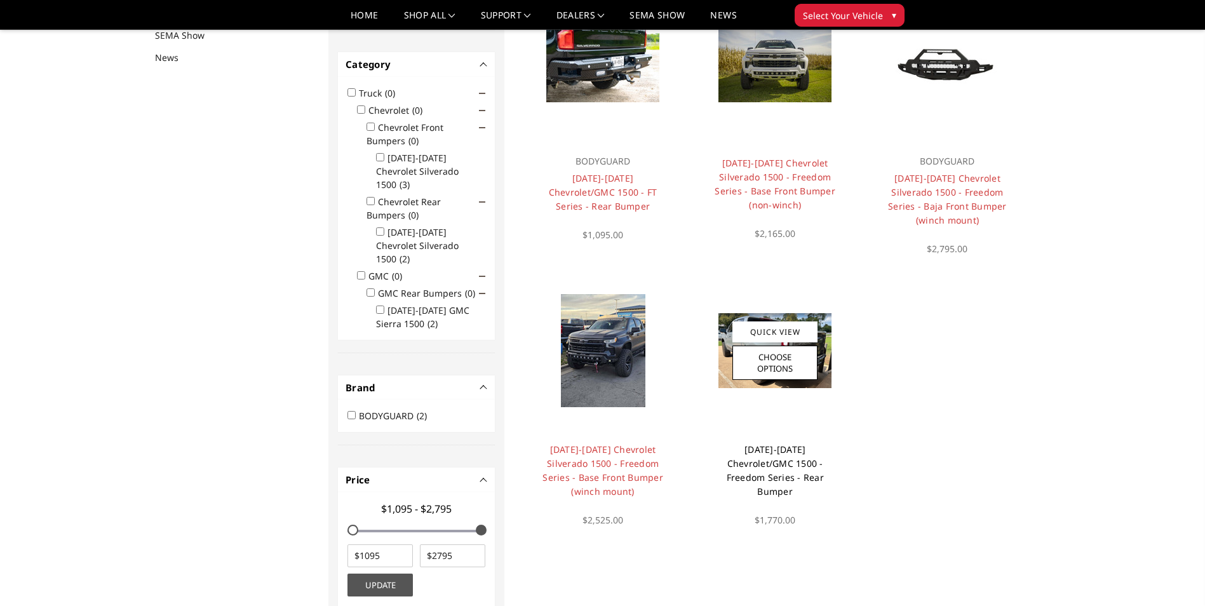
click at [765, 446] on link "[DATE]-[DATE] Chevrolet/GMC 1500 - Freedom Series - Rear Bumper" at bounding box center [775, 471] width 97 height 54
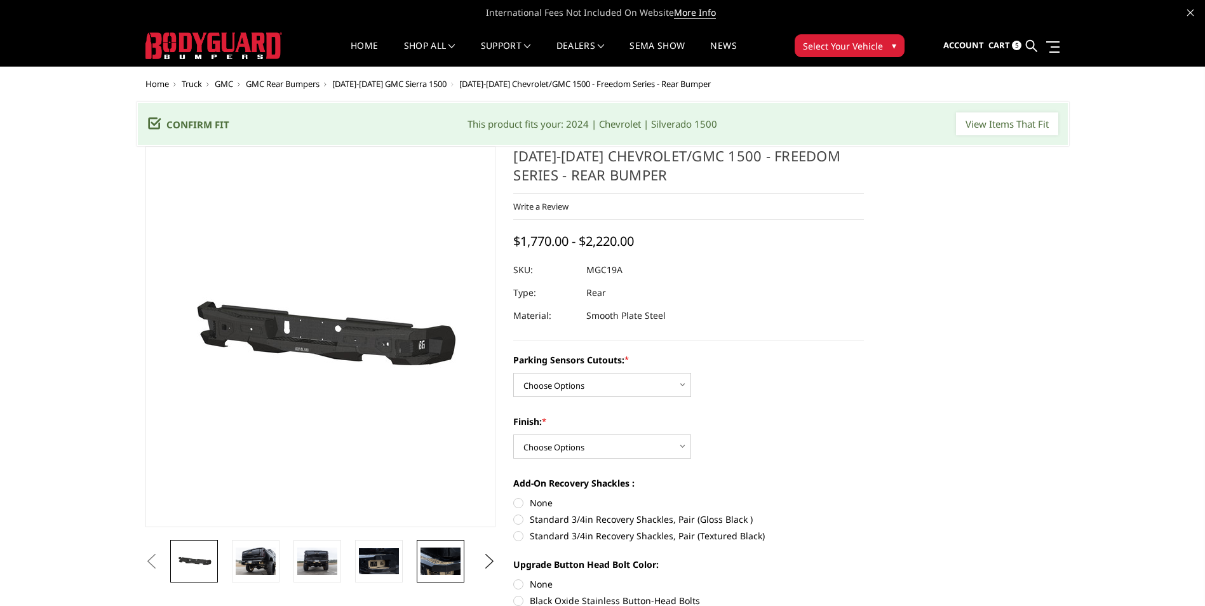
click at [433, 555] on img at bounding box center [441, 561] width 40 height 27
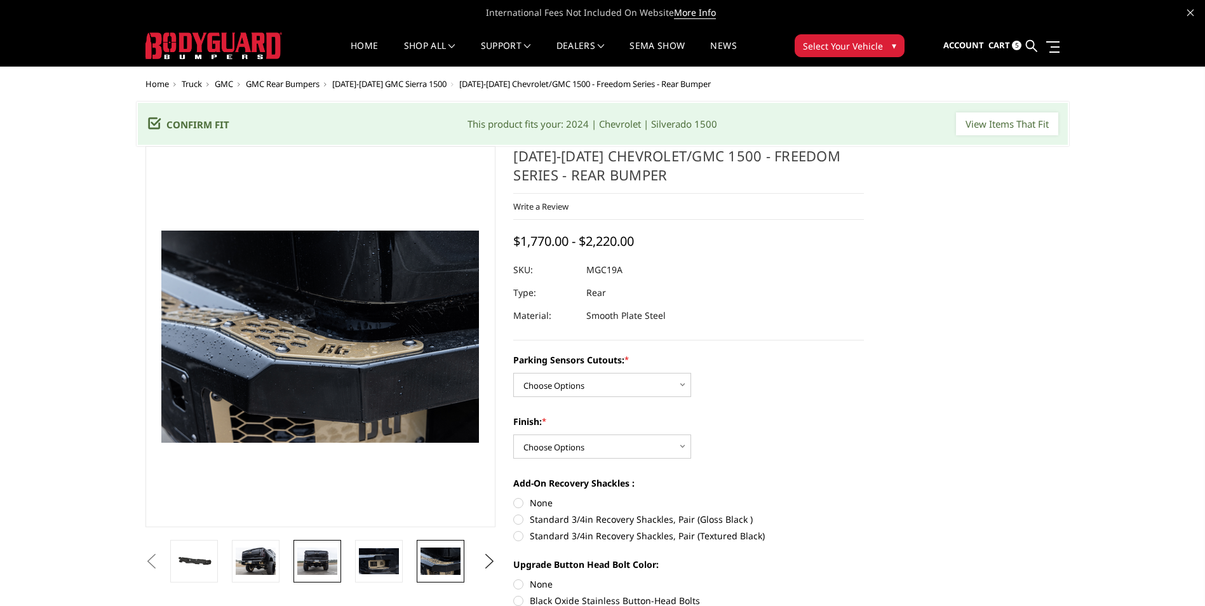
click at [320, 557] on img at bounding box center [317, 561] width 40 height 27
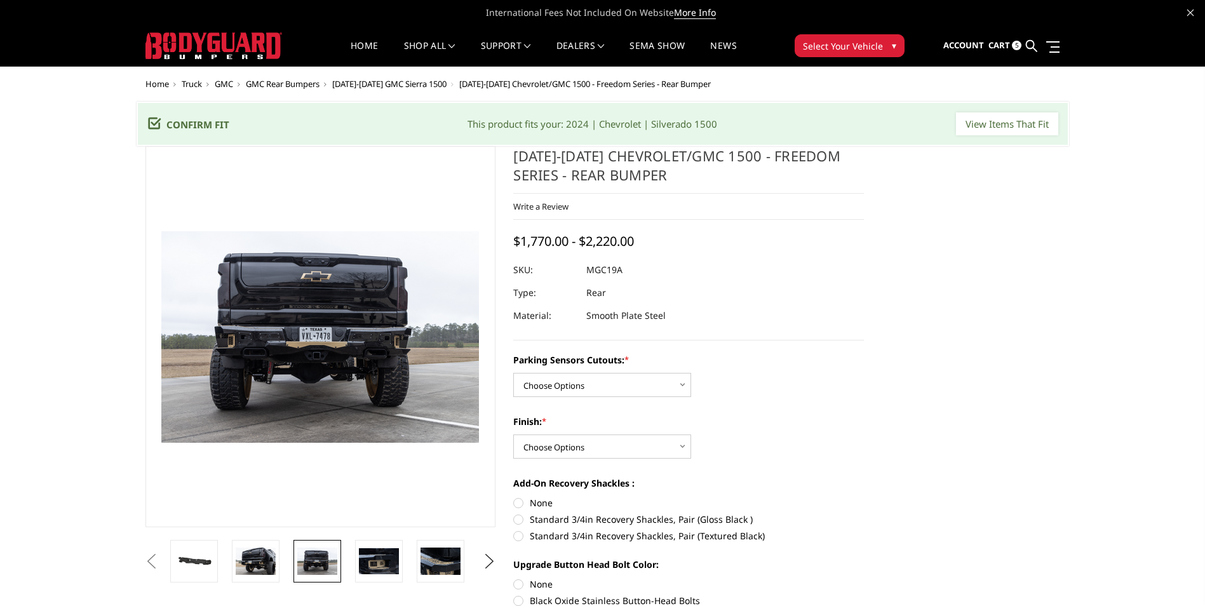
drag, startPoint x: 521, startPoint y: 158, endPoint x: 667, endPoint y: 177, distance: 147.4
click at [667, 177] on h1 "[DATE]-[DATE] Chevrolet/GMC 1500 - Freedom Series - Rear Bumper" at bounding box center [688, 170] width 351 height 48
click at [627, 384] on select "Choose Options Yes - I have parking sensors No - I do NOT have parking sensors" at bounding box center [602, 385] width 178 height 24
select select "1664"
click at [513, 373] on select "Choose Options Yes - I have parking sensors No - I do NOT have parking sensors" at bounding box center [602, 385] width 178 height 24
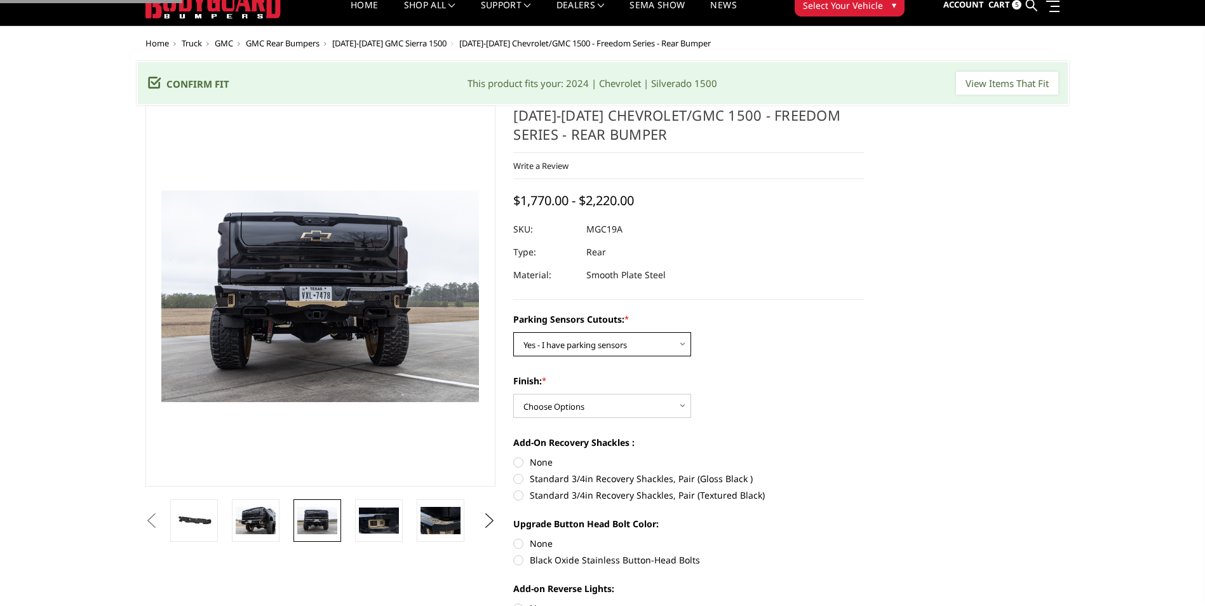
scroll to position [64, 0]
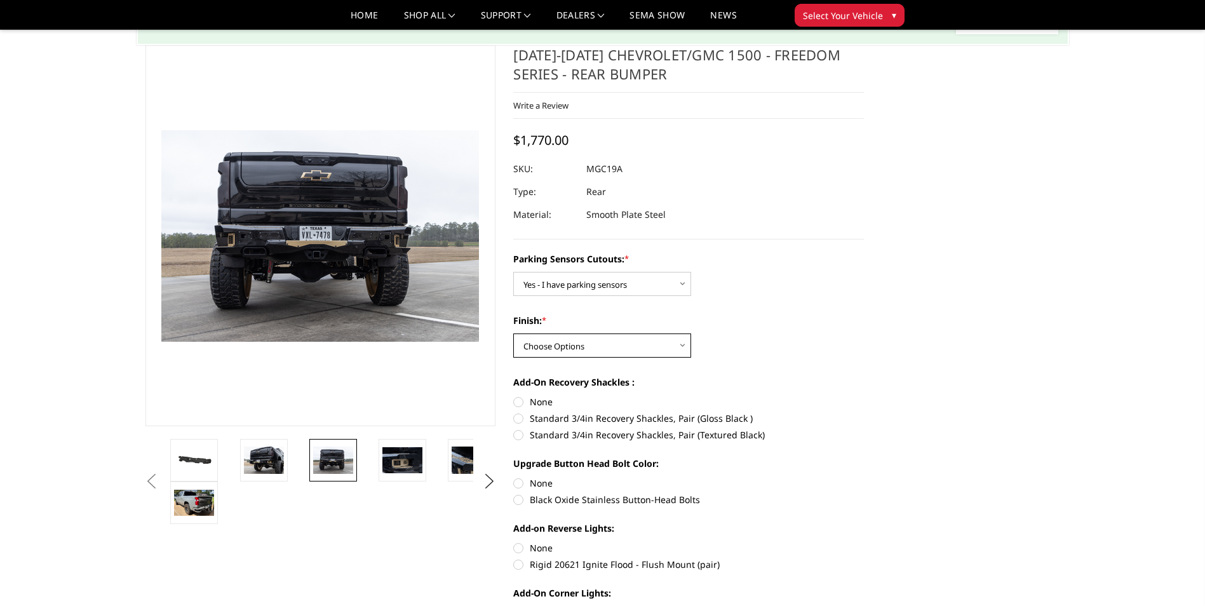
click at [605, 344] on select "Choose Options Bare Metal Texture Black Powder Coat" at bounding box center [602, 346] width 178 height 24
select select "1610"
click at [513, 334] on select "Choose Options Bare Metal Texture Black Powder Coat" at bounding box center [602, 346] width 178 height 24
click at [722, 417] on label "Standard 3/4in Recovery Shackles, Pair (Gloss Black )" at bounding box center [688, 418] width 351 height 13
click at [864, 396] on input "Standard 3/4in Recovery Shackles, Pair (Gloss Black )" at bounding box center [864, 395] width 1 height 1
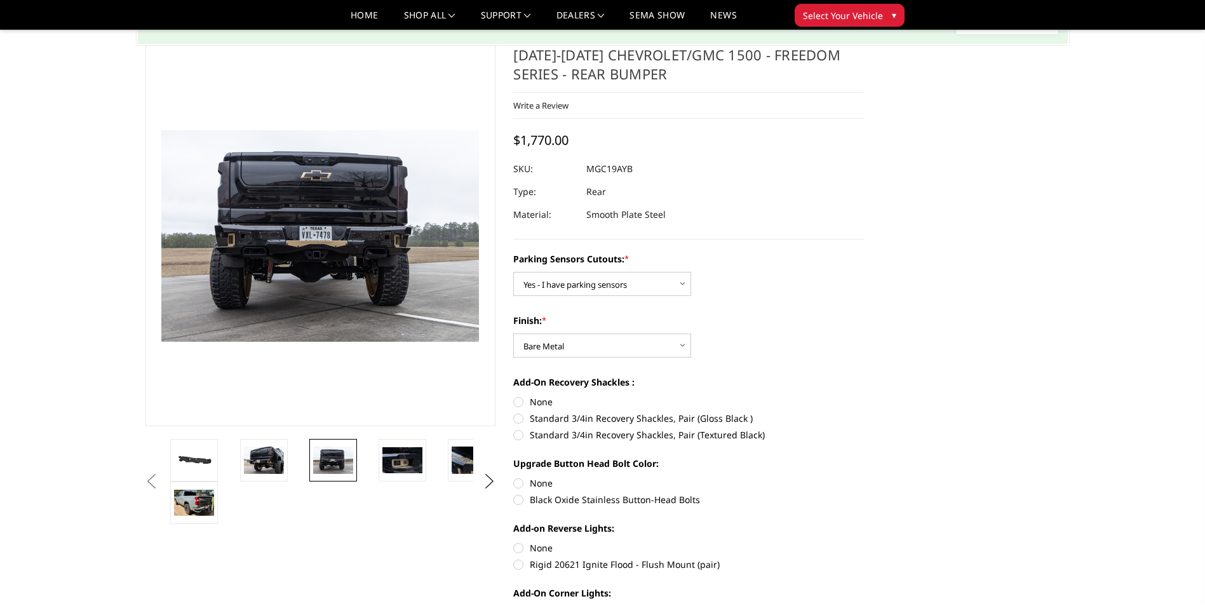
radio input "true"
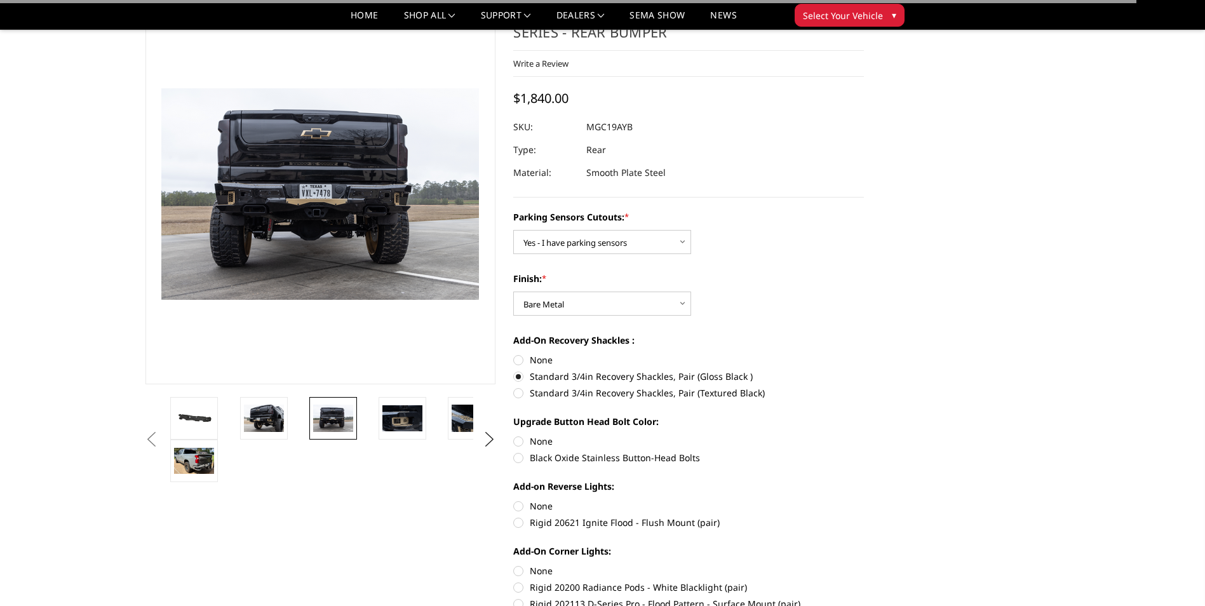
scroll to position [191, 0]
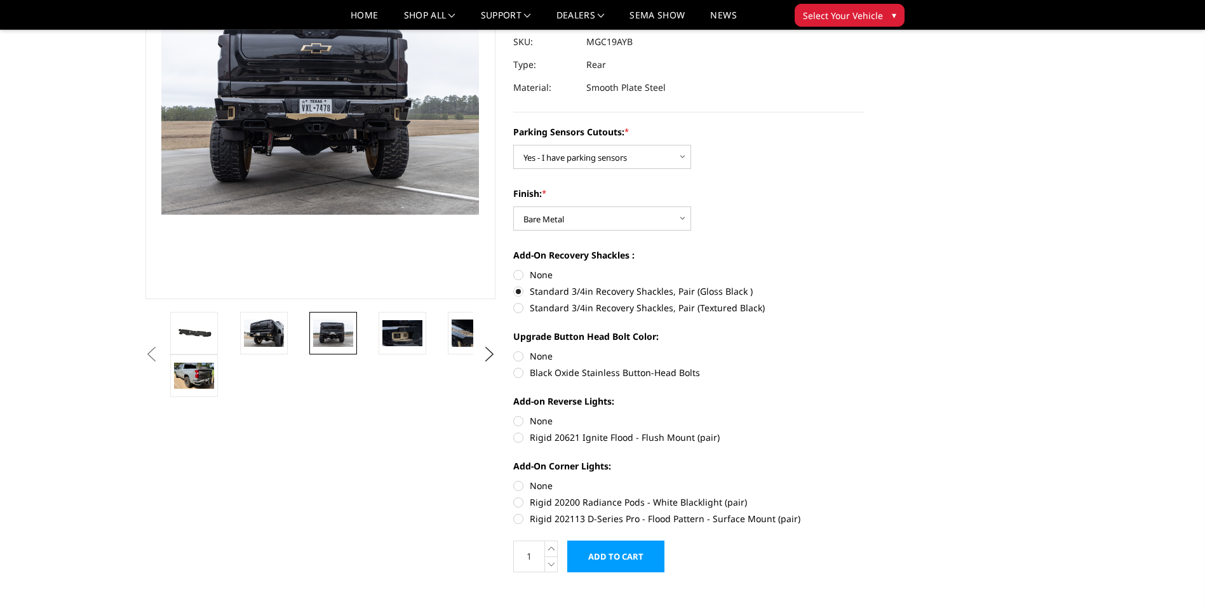
click at [564, 373] on label "Black Oxide Stainless Button-Head Bolts" at bounding box center [688, 372] width 351 height 13
click at [864, 350] on input "Black Oxide Stainless Button-Head Bolts" at bounding box center [864, 349] width 1 height 1
radio input "true"
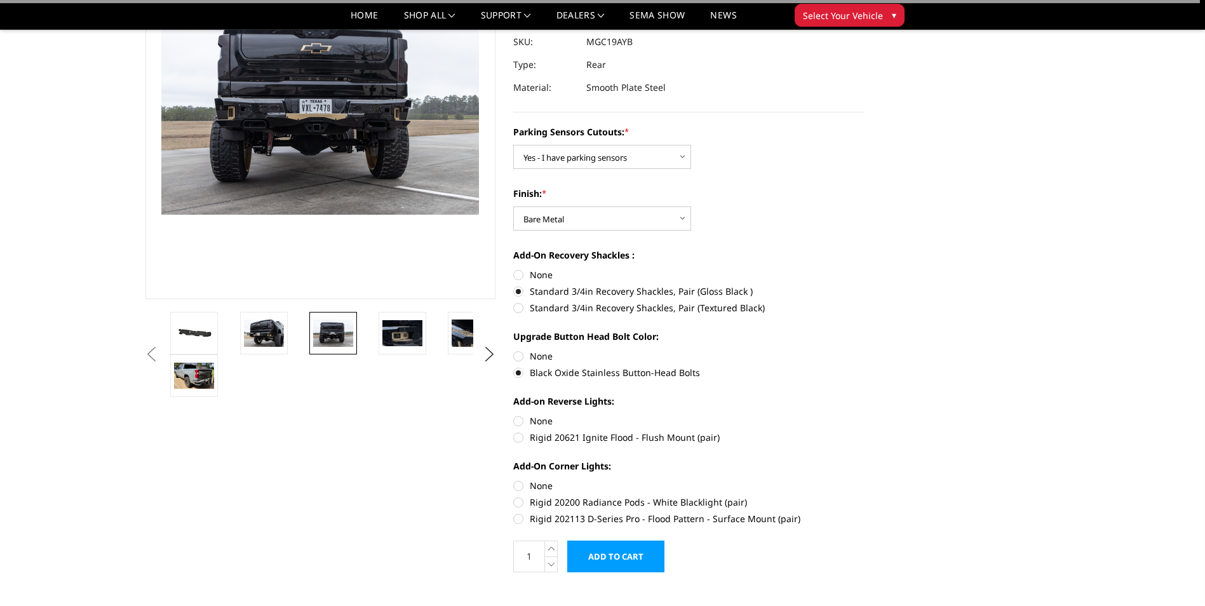
click at [566, 437] on label "Rigid 20621 Ignite Flood - Flush Mount (pair)" at bounding box center [688, 437] width 351 height 13
click at [864, 415] on input "Rigid 20621 Ignite Flood - Flush Mount (pair)" at bounding box center [864, 414] width 1 height 1
radio input "true"
click at [570, 514] on label "Rigid 202113 D-Series Pro - Flood Pattern - Surface Mount (pair)" at bounding box center [688, 518] width 351 height 13
click at [864, 496] on input "Rigid 202113 D-Series Pro - Flood Pattern - Surface Mount (pair)" at bounding box center [864, 496] width 1 height 1
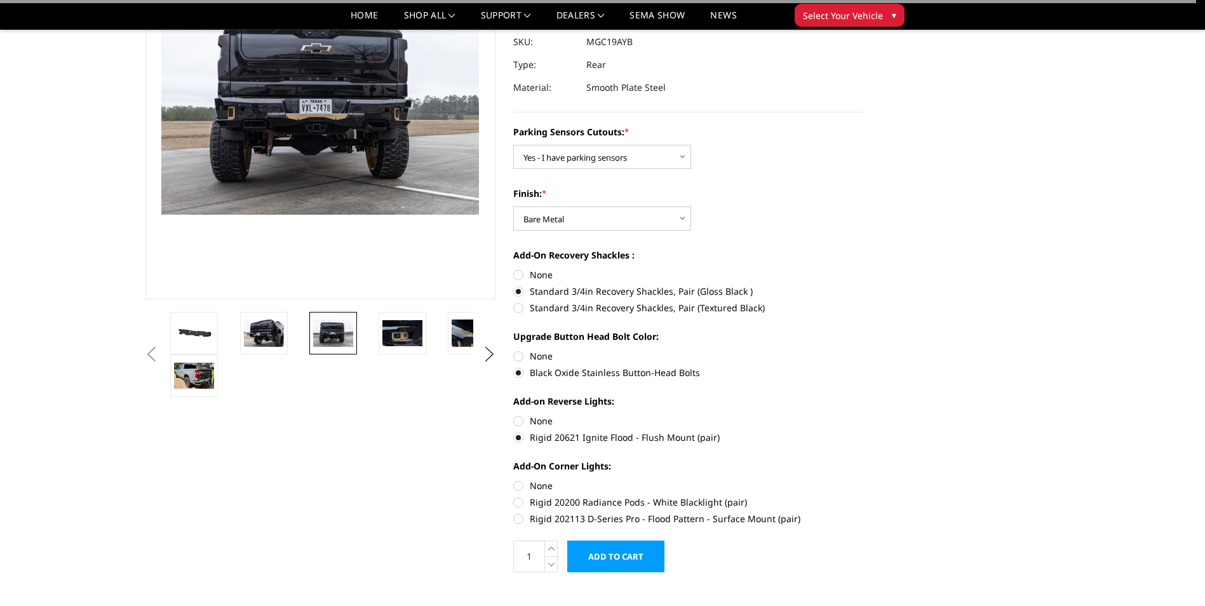
radio input "true"
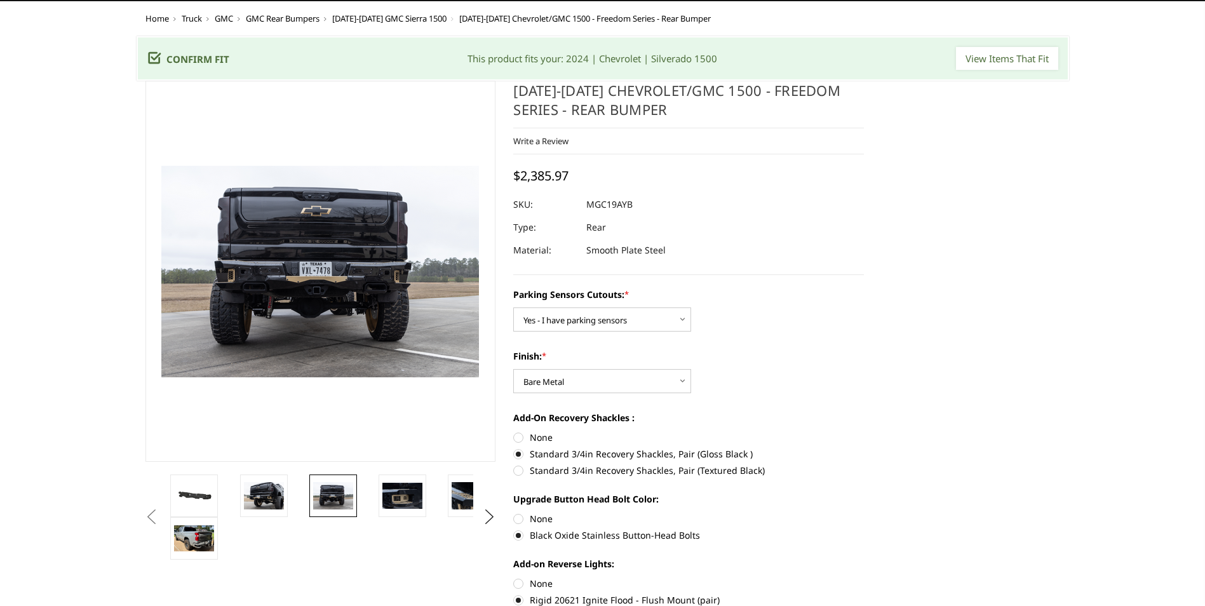
scroll to position [0, 0]
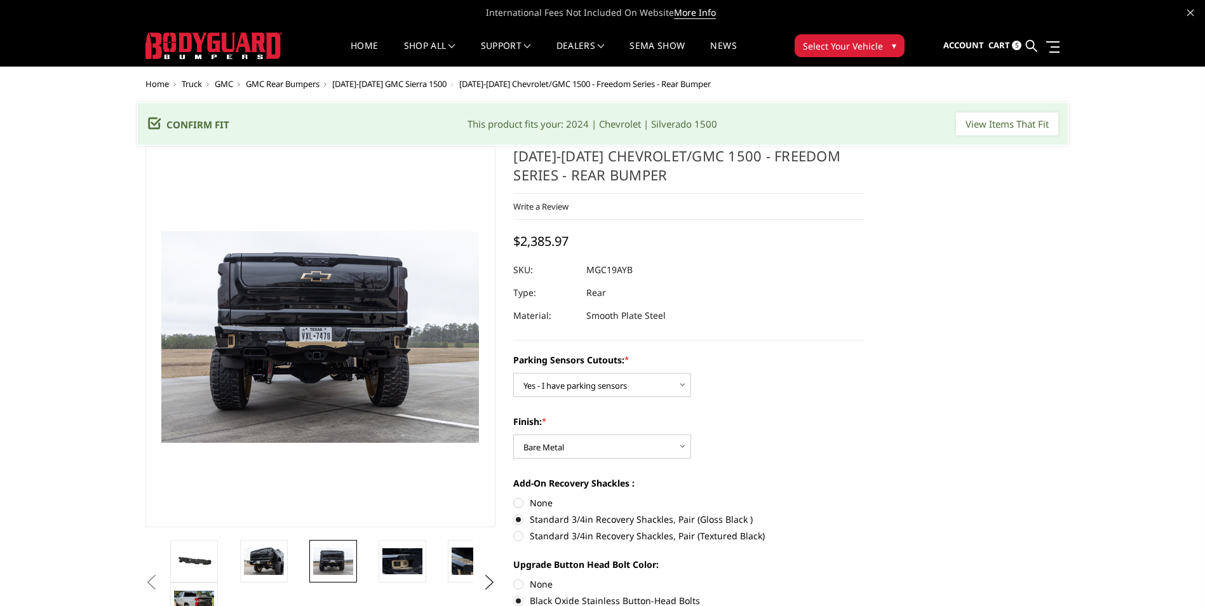
click at [1021, 43] on span "5" at bounding box center [1017, 46] width 10 height 10
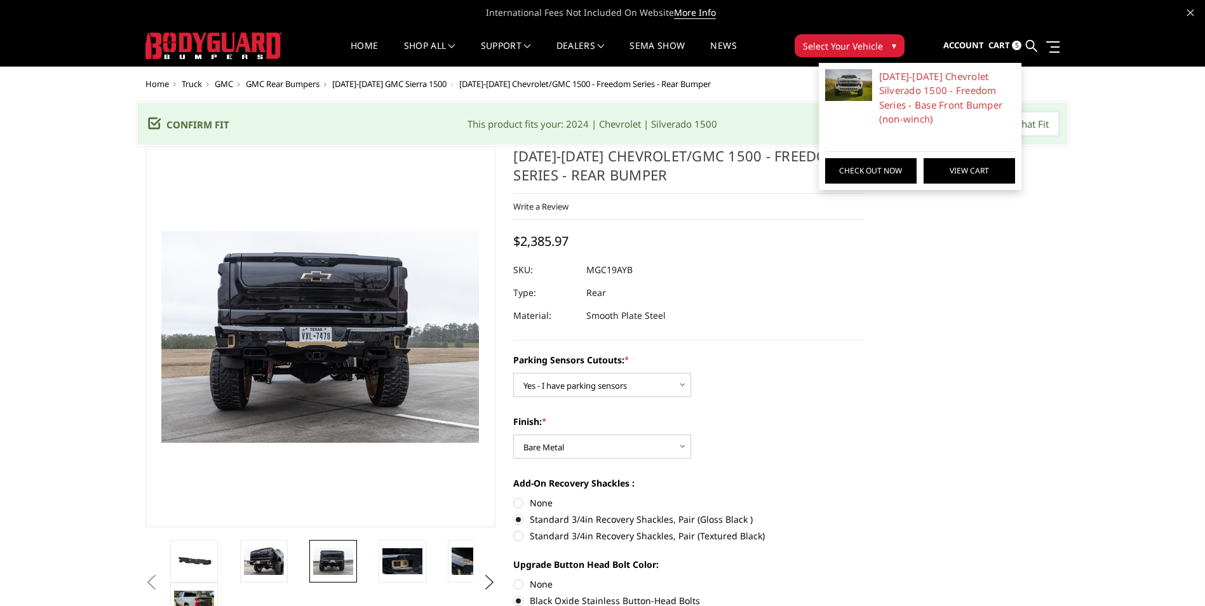
click at [964, 177] on link "View Cart" at bounding box center [970, 170] width 92 height 25
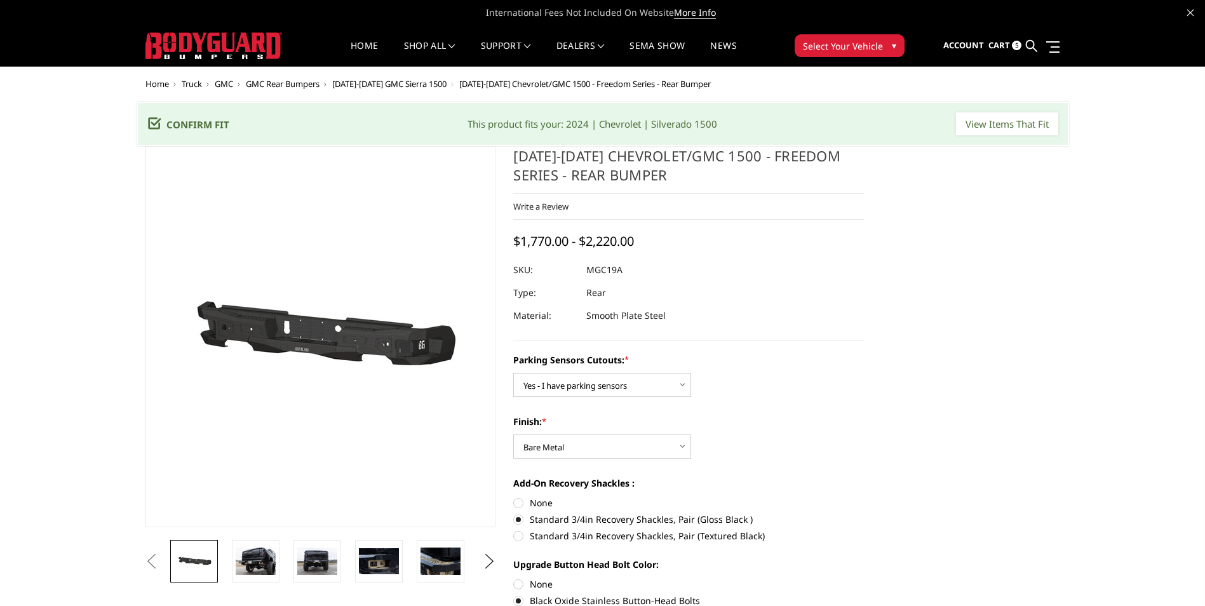
select select "1664"
select select "1610"
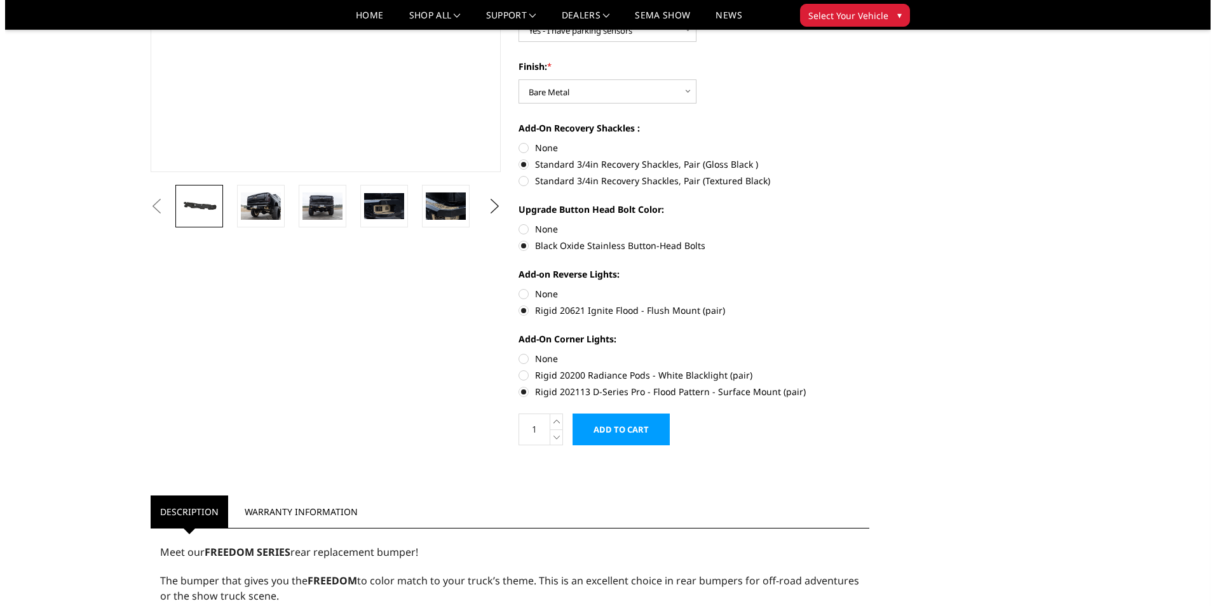
scroll to position [254, 0]
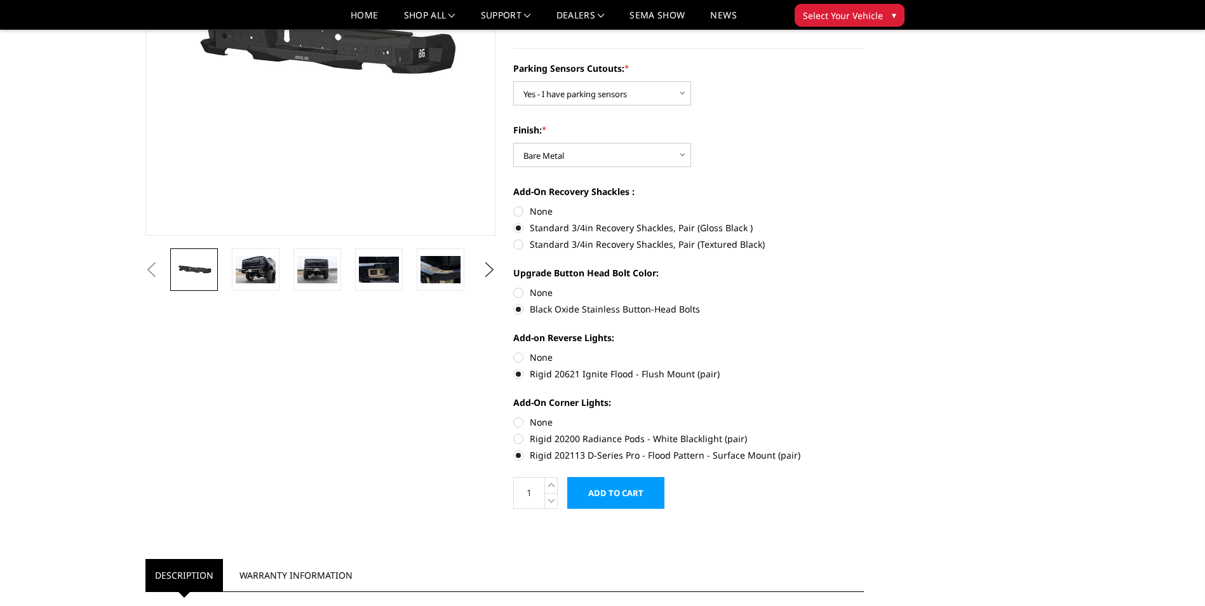
click at [664, 488] on input "Add to Cart" at bounding box center [615, 493] width 97 height 32
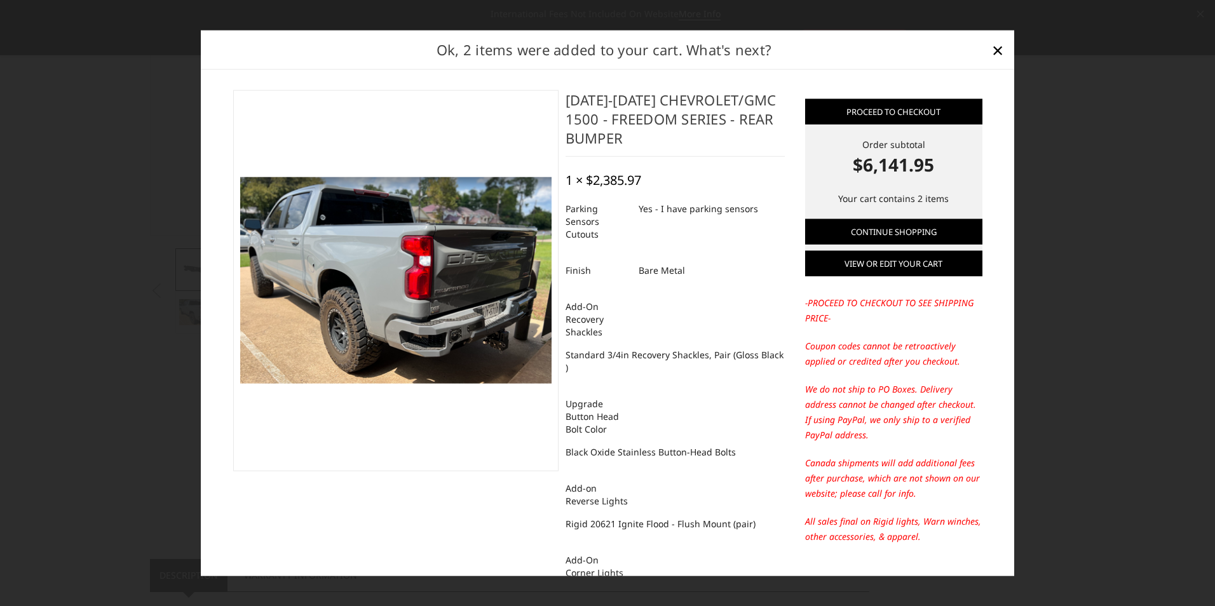
click at [919, 273] on link "View or edit your cart" at bounding box center [893, 263] width 177 height 25
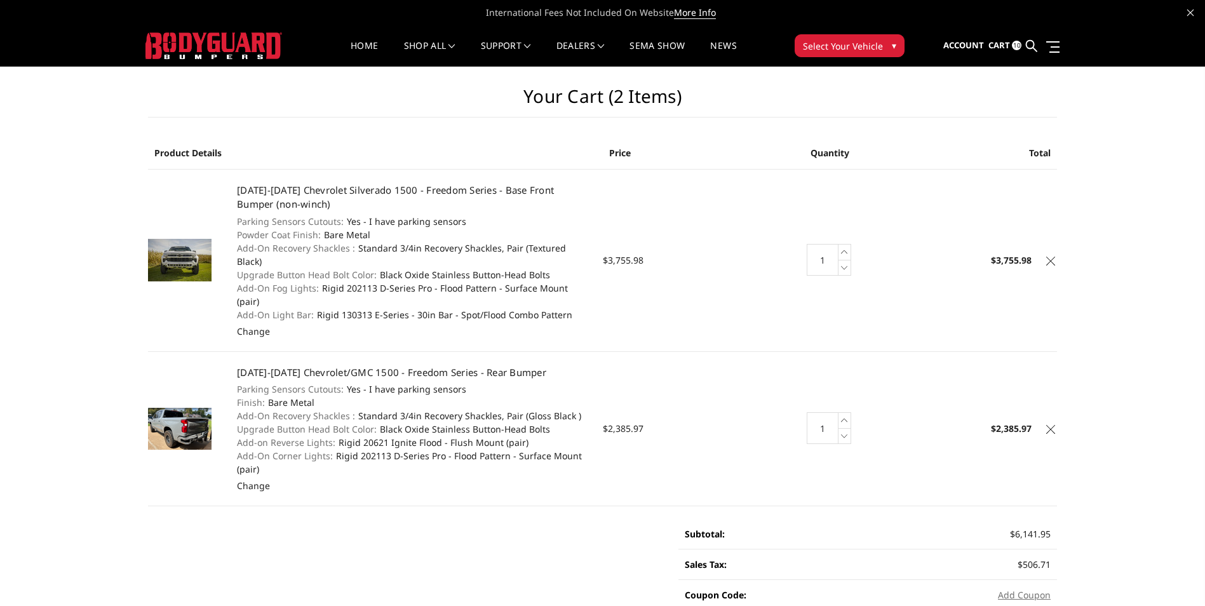
drag, startPoint x: 233, startPoint y: 344, endPoint x: 459, endPoint y: 372, distance: 227.3
click at [459, 372] on td "[DATE]-[DATE] Chevrolet/GMC 1500 - Freedom Series - Rear Bumper Parking Sensors…" at bounding box center [413, 428] width 379 height 154
click at [184, 412] on img at bounding box center [180, 429] width 64 height 42
click at [270, 366] on link "[DATE]-[DATE] Chevrolet/GMC 1500 - Freedom Series - Rear Bumper" at bounding box center [391, 372] width 309 height 13
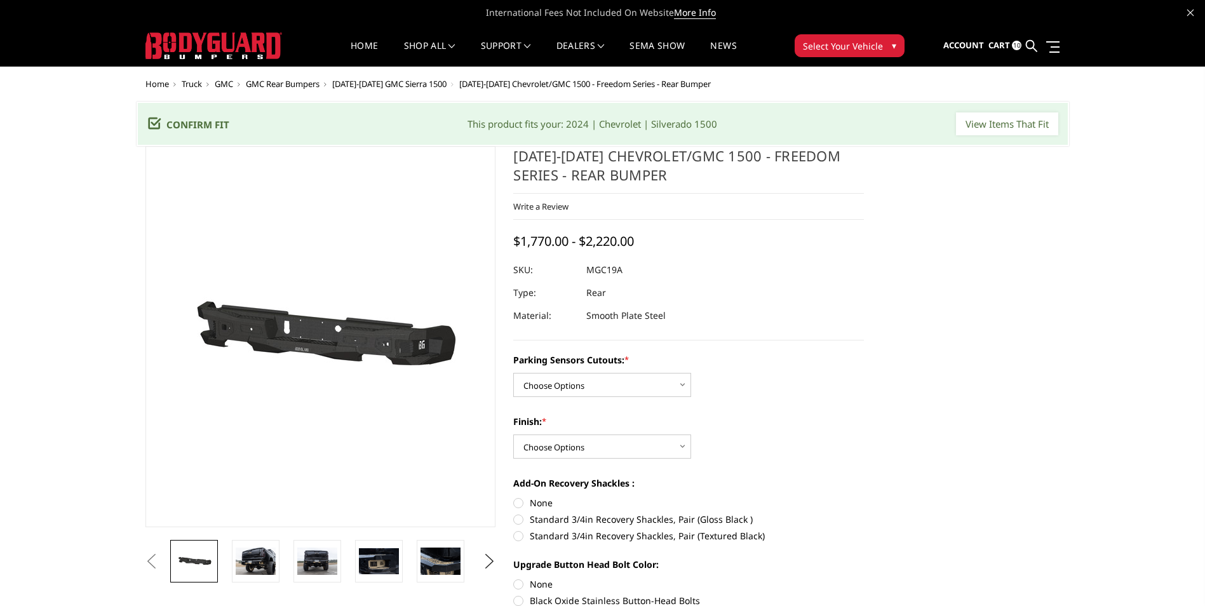
click at [1022, 44] on span "10" at bounding box center [1017, 46] width 10 height 10
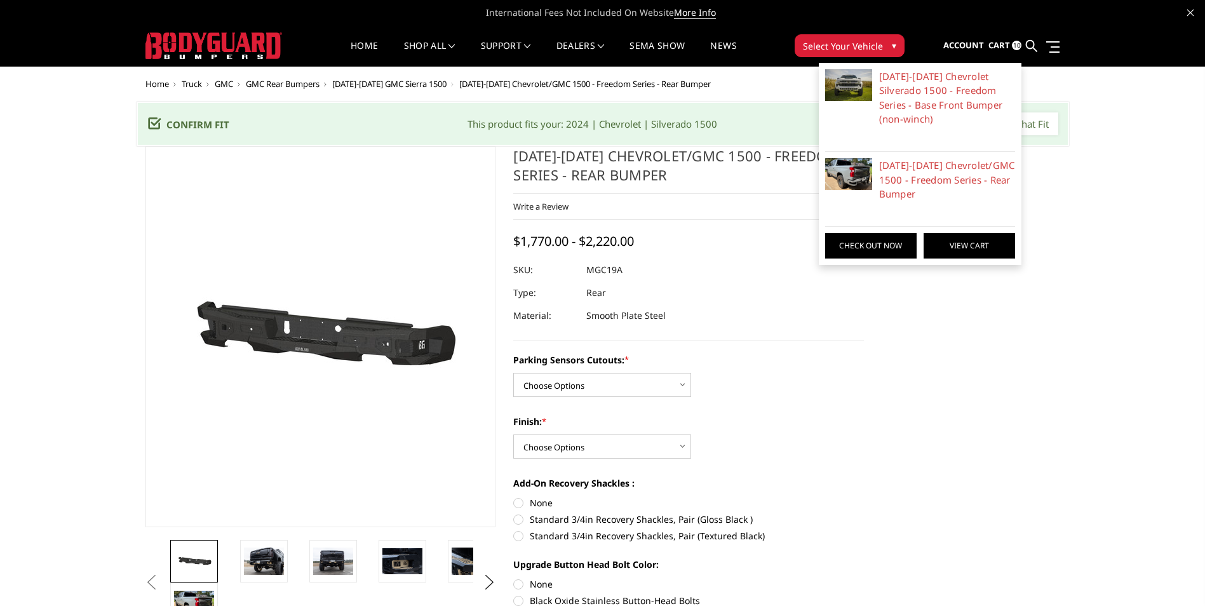
click at [956, 254] on link "View Cart" at bounding box center [970, 245] width 92 height 25
